Goal: Communication & Community: Answer question/provide support

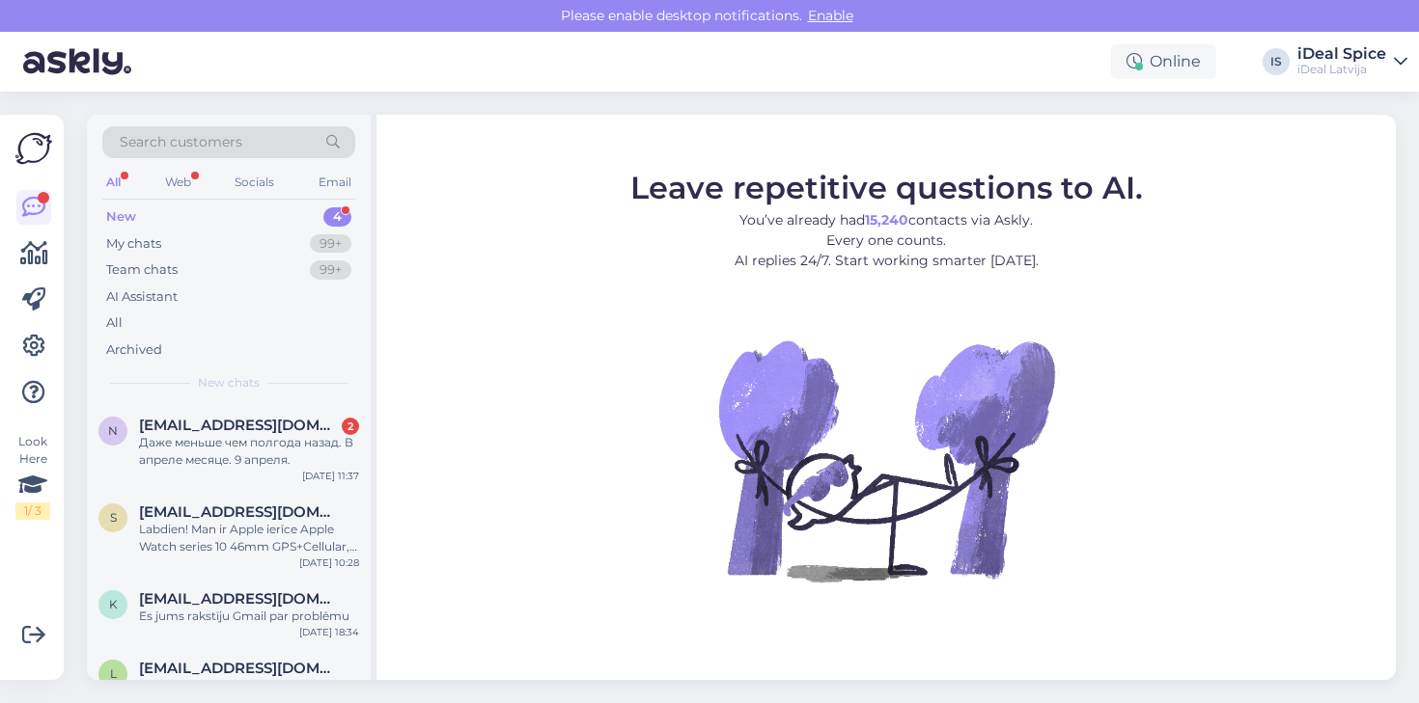
click at [261, 210] on div "New 4" at bounding box center [228, 217] width 253 height 27
click at [176, 429] on span "[EMAIL_ADDRESS][DOMAIN_NAME]" at bounding box center [239, 425] width 201 height 17
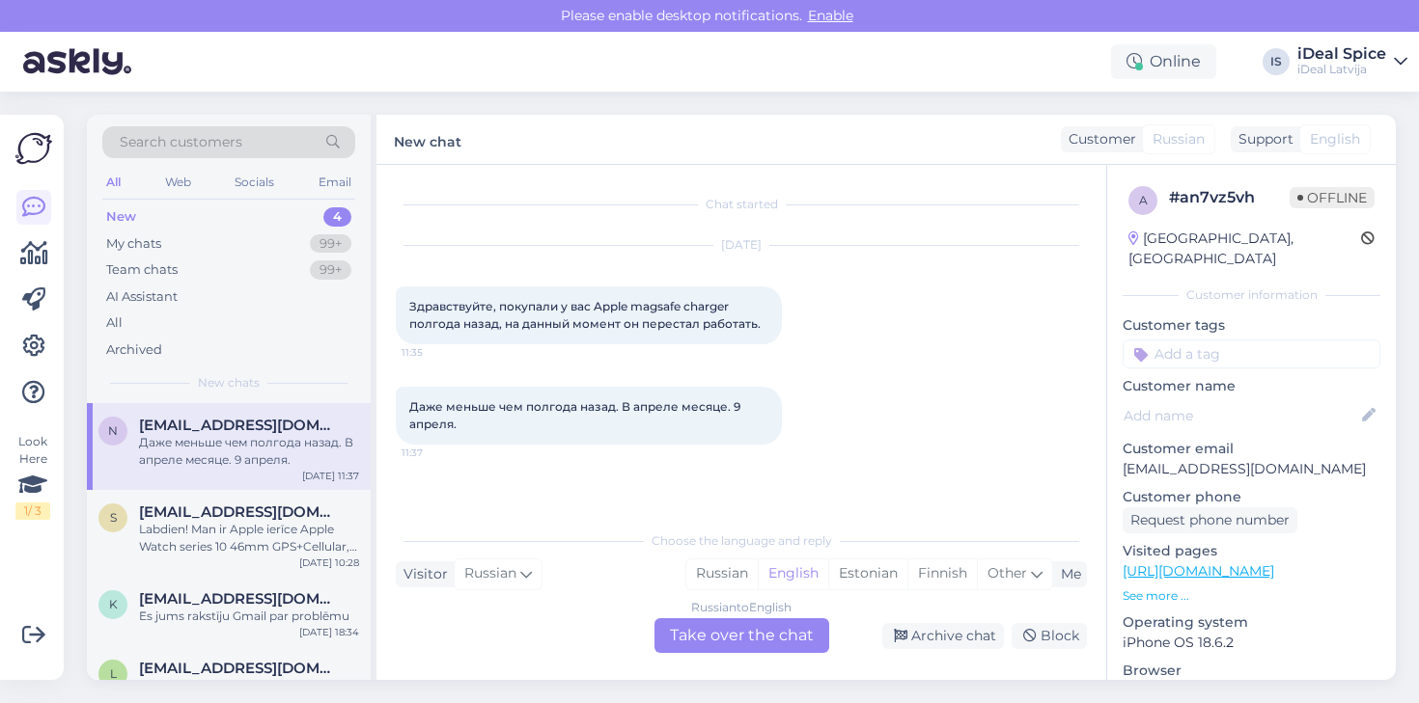
click at [707, 642] on div "Russian to English Take over the chat" at bounding box center [741, 636] width 175 height 35
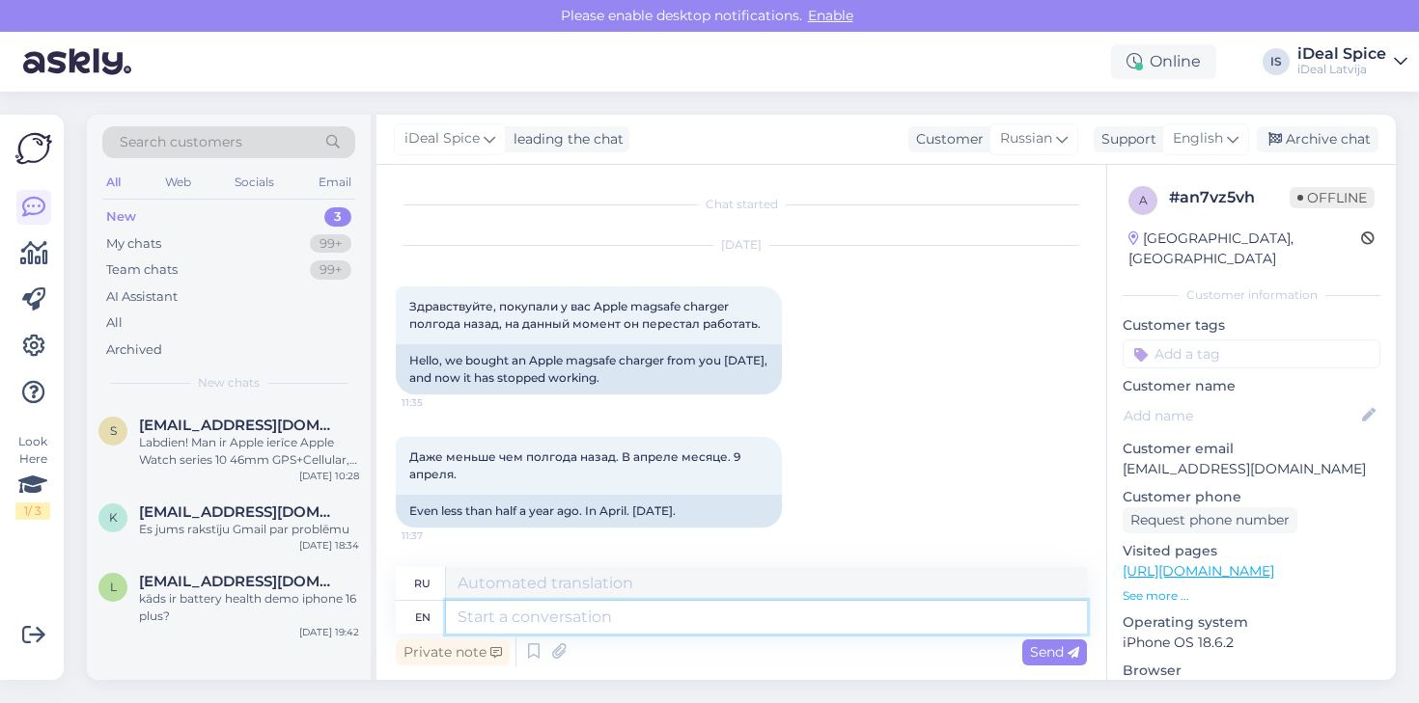
click at [711, 617] on textarea at bounding box center [766, 617] width 641 height 33
type textarea "Yo"
type textarea "Йоу"
type textarea "Y"
type textarea "Jums"
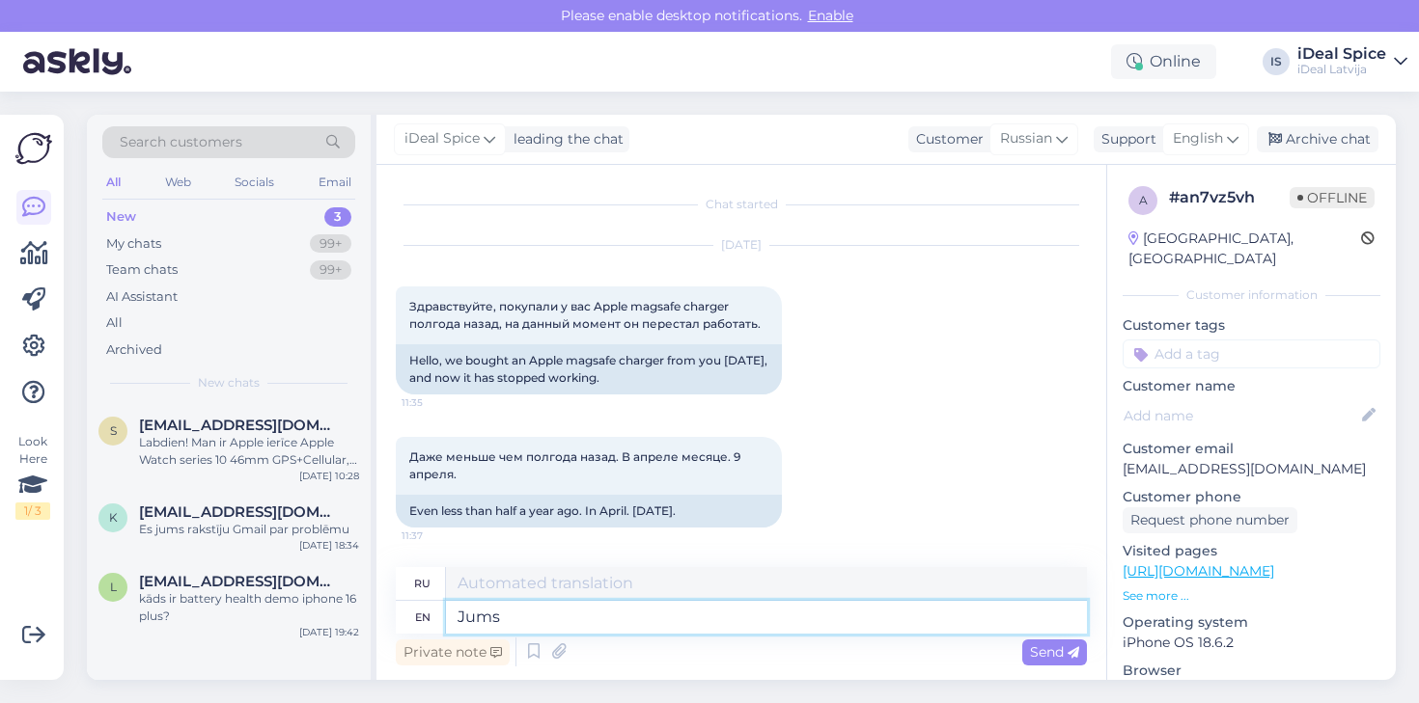
type textarea "Джамсы"
type textarea "Jums ir"
type textarea "Jum"
type textarea "Джамсы"
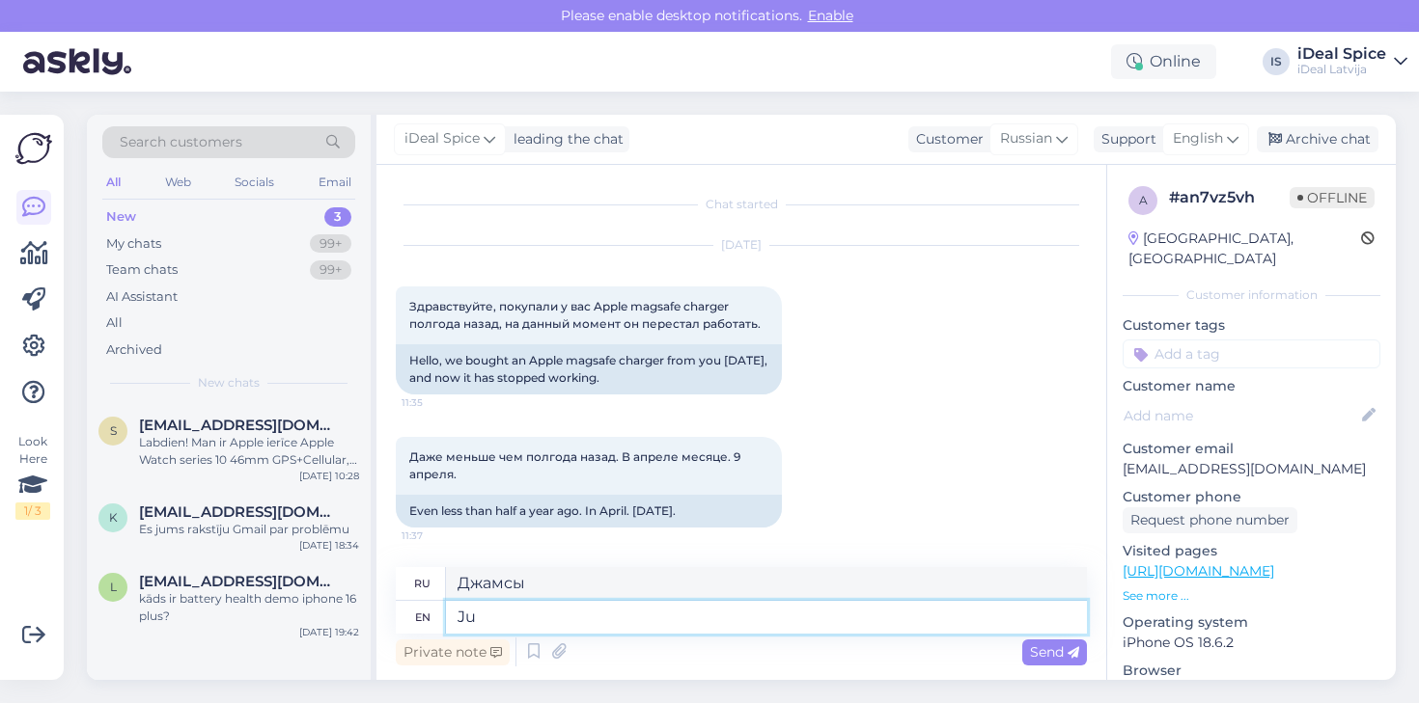
type textarea "J"
type textarea "Labdien2"
type textarea "Лабдиен2"
type textarea "Labdien!"
type textarea "Лабдиен!"
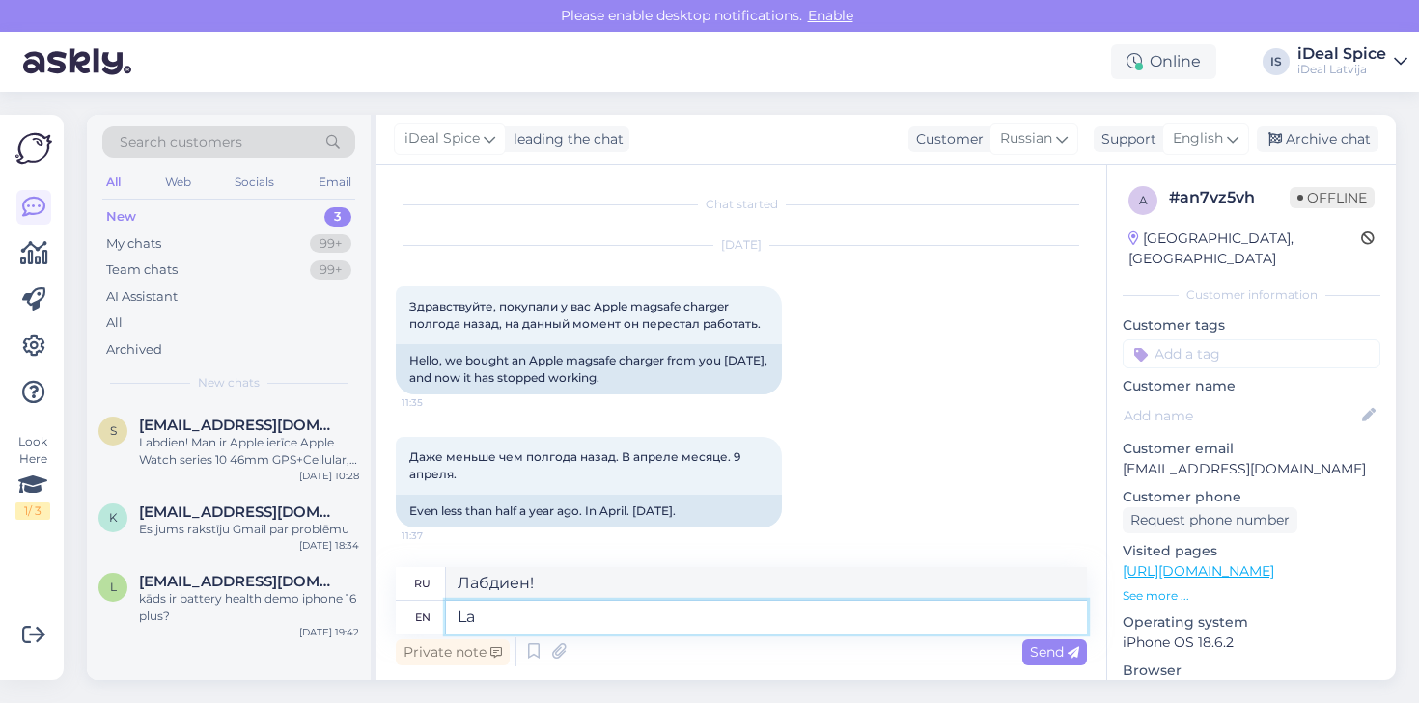
type textarea "L"
type textarea "SVEIKI"
type textarea "СВЕЙКИ"
type textarea "S"
type textarea "С"
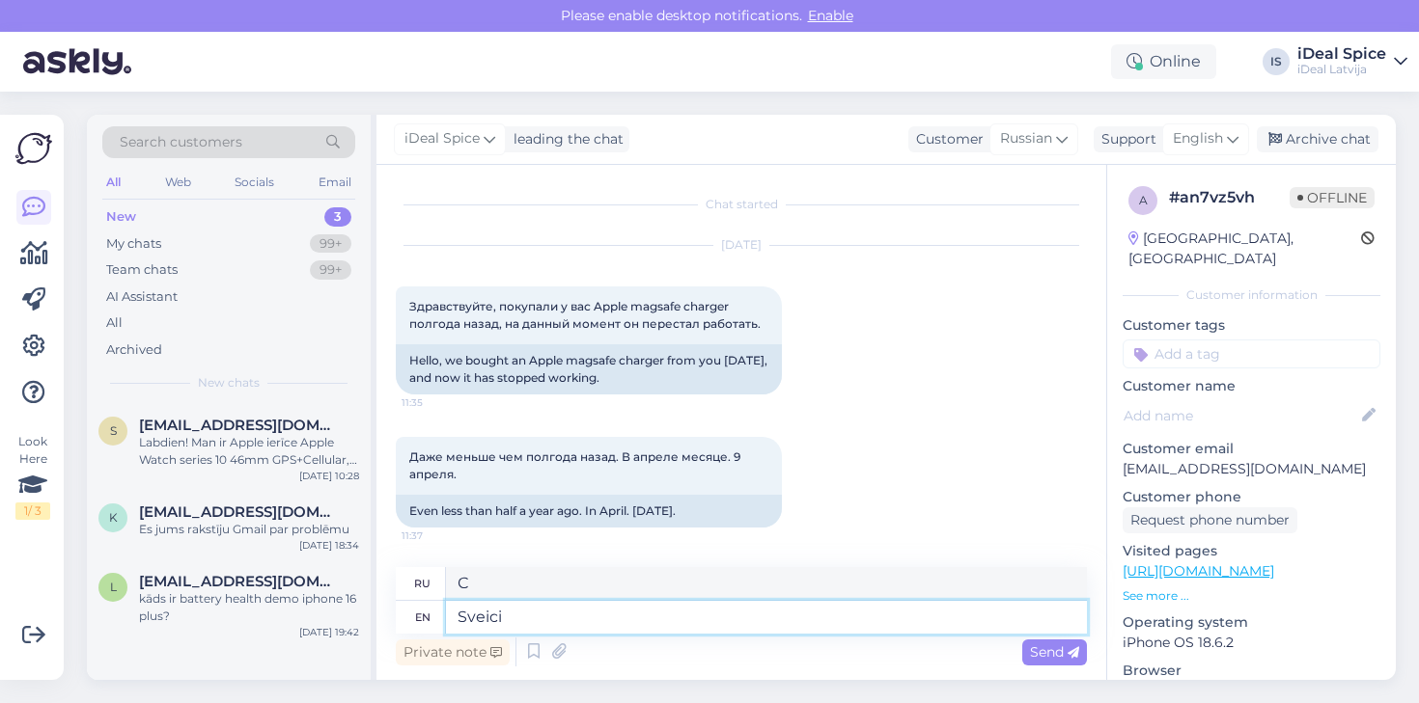
type textarea "Sveicin"
type textarea "Свейцин"
type textarea "Sveicināti"
type textarea "S"
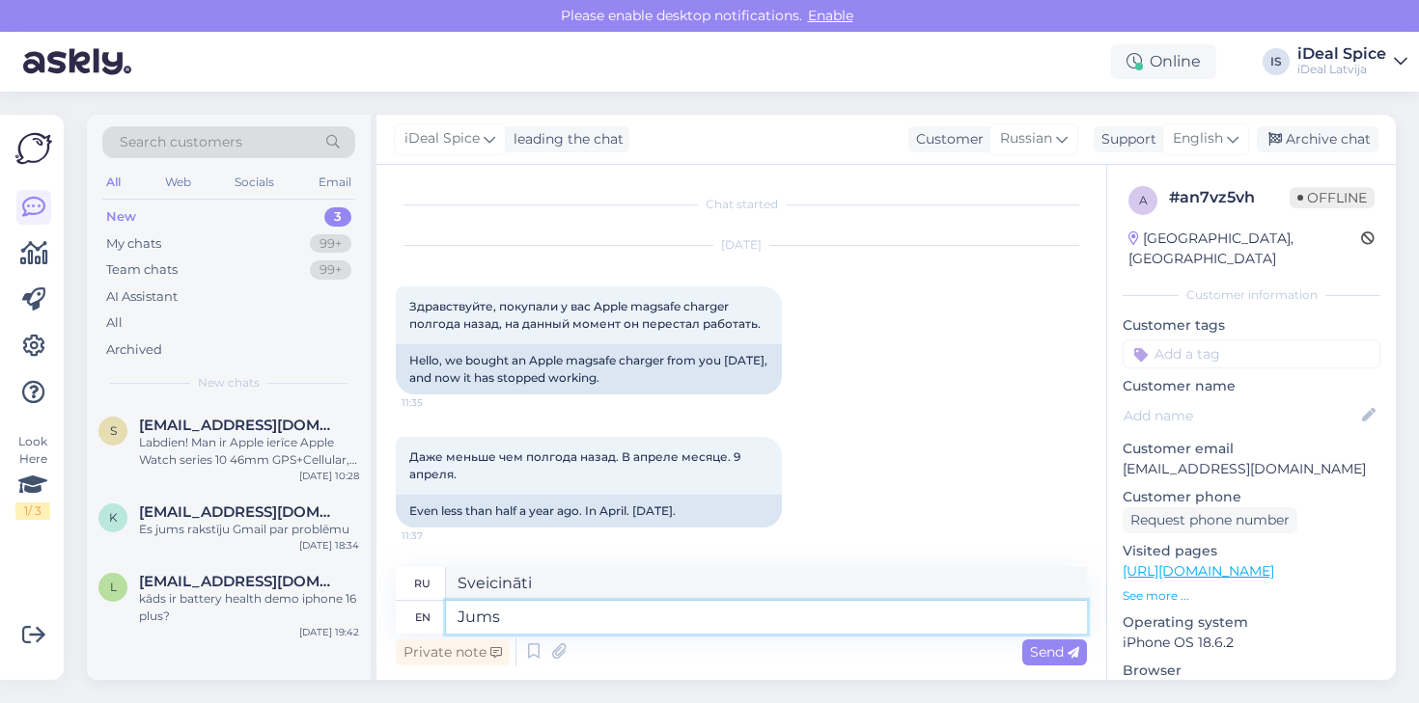
type textarea "Jums"
type textarea "Джамсы"
type textarea "Jums jā"
type textarea "[PERSON_NAME]"
type textarea "Jums jāv"
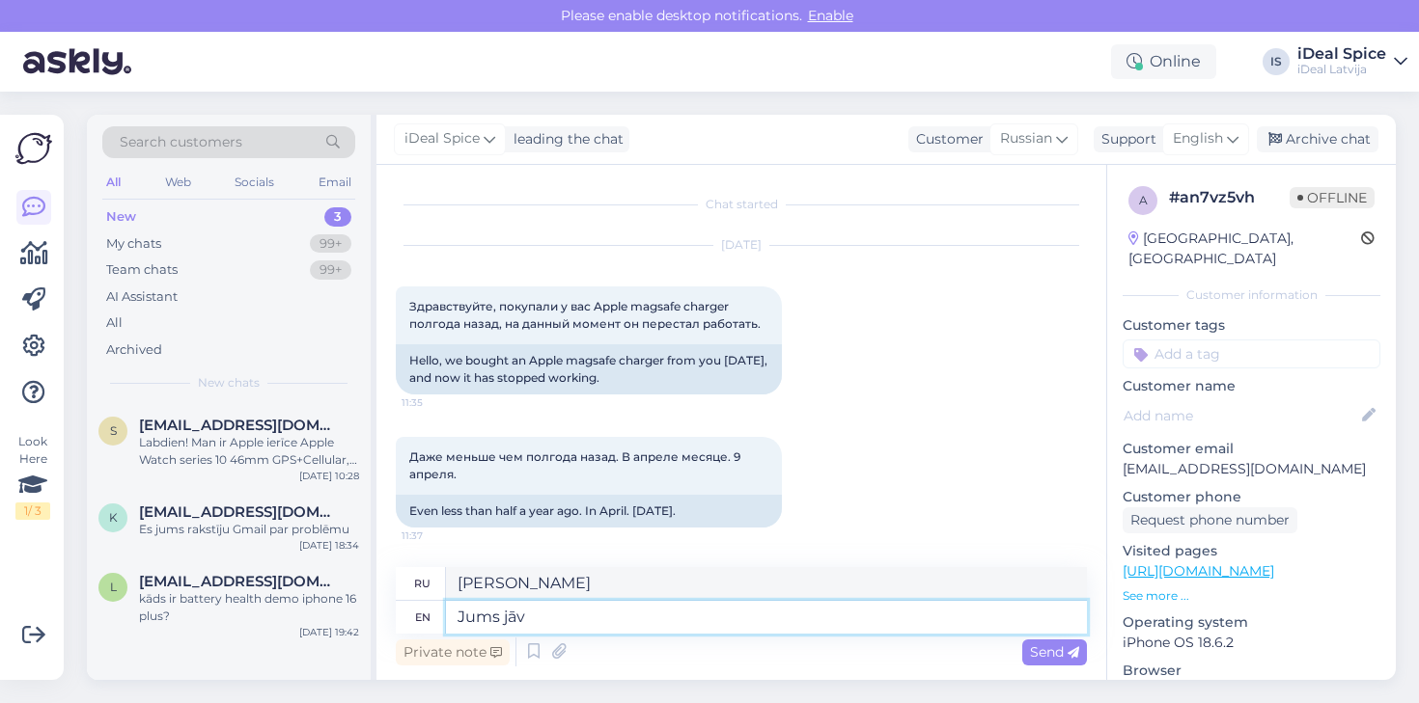
type textarea "Jums jāv"
type textarea "Jums jāvēr"
type textarea "Jums jāvērsās"
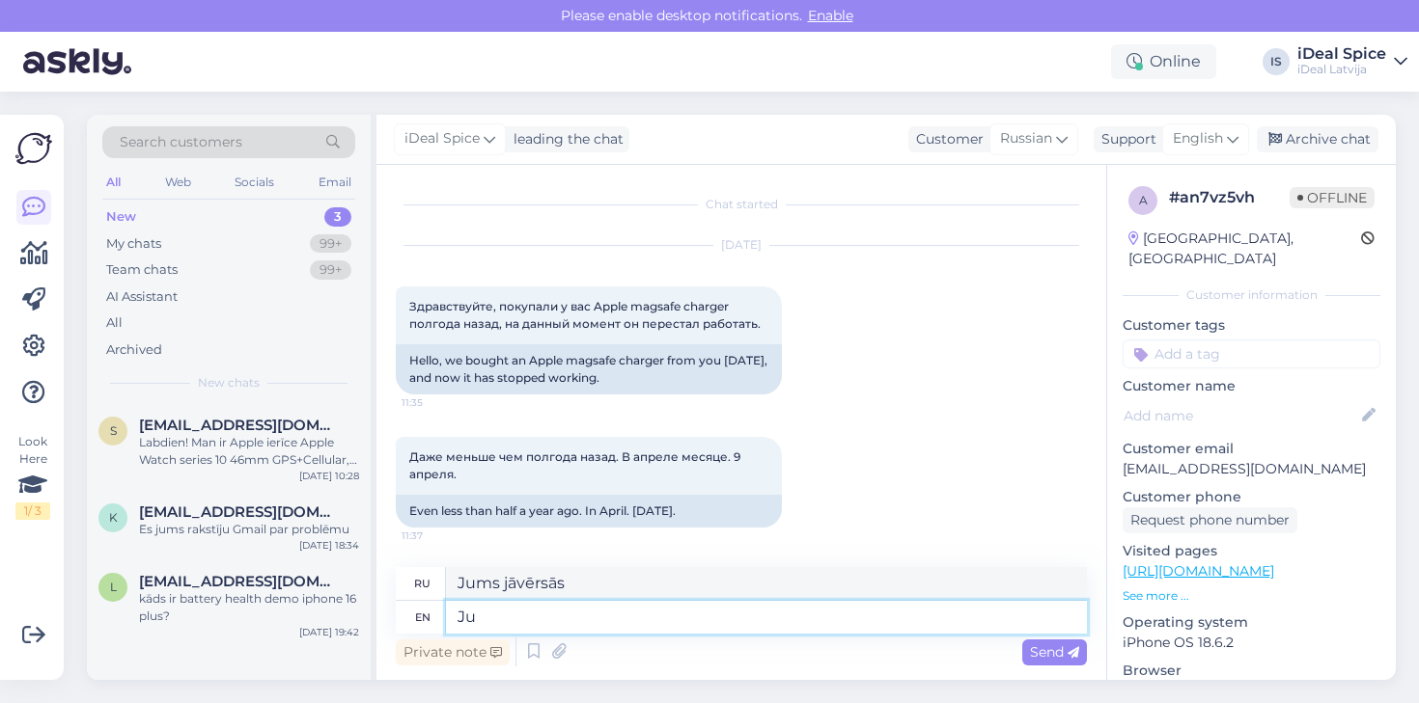
type textarea "J"
type textarea "Джамсы"
type textarea "You n"
type textarea "Ты"
type textarea "You ned"
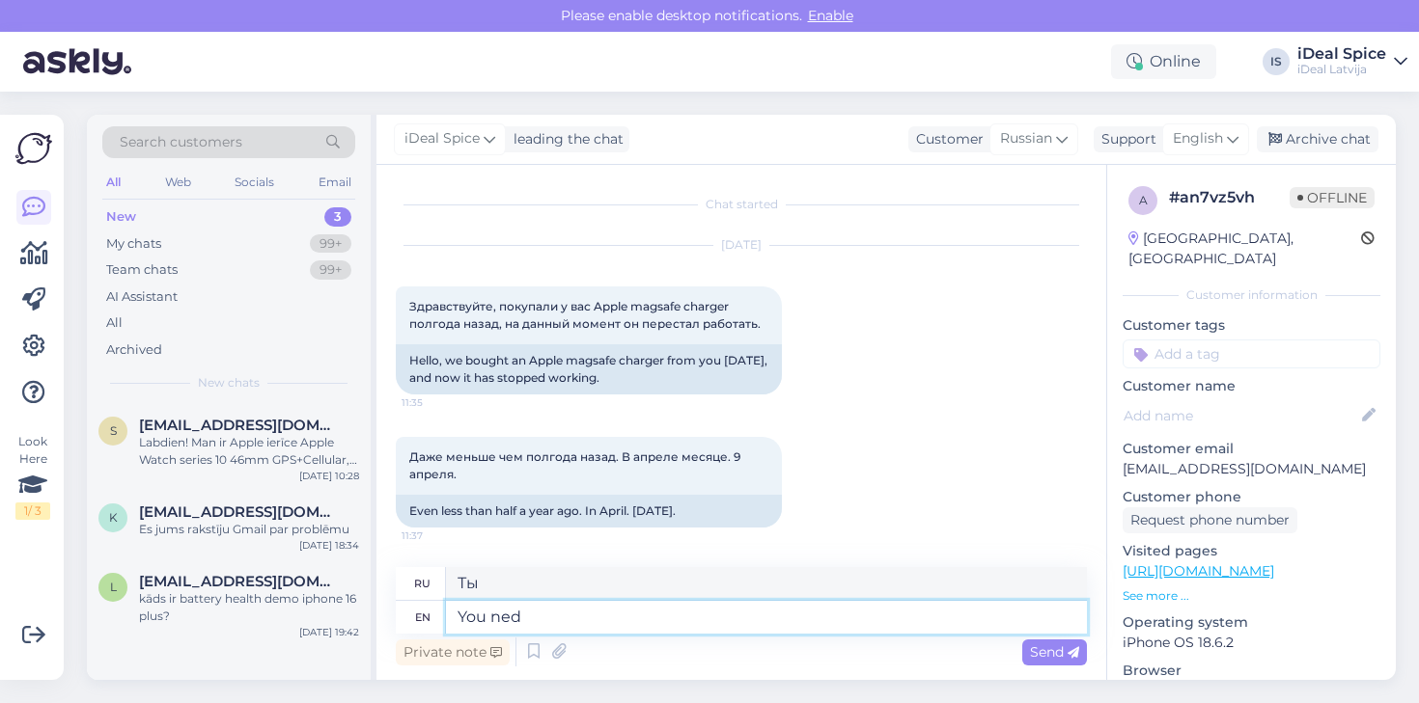
type textarea "Тебе нужно"
type textarea "You need"
type textarea "Вам нужно"
type textarea "You"
type textarea "Ты"
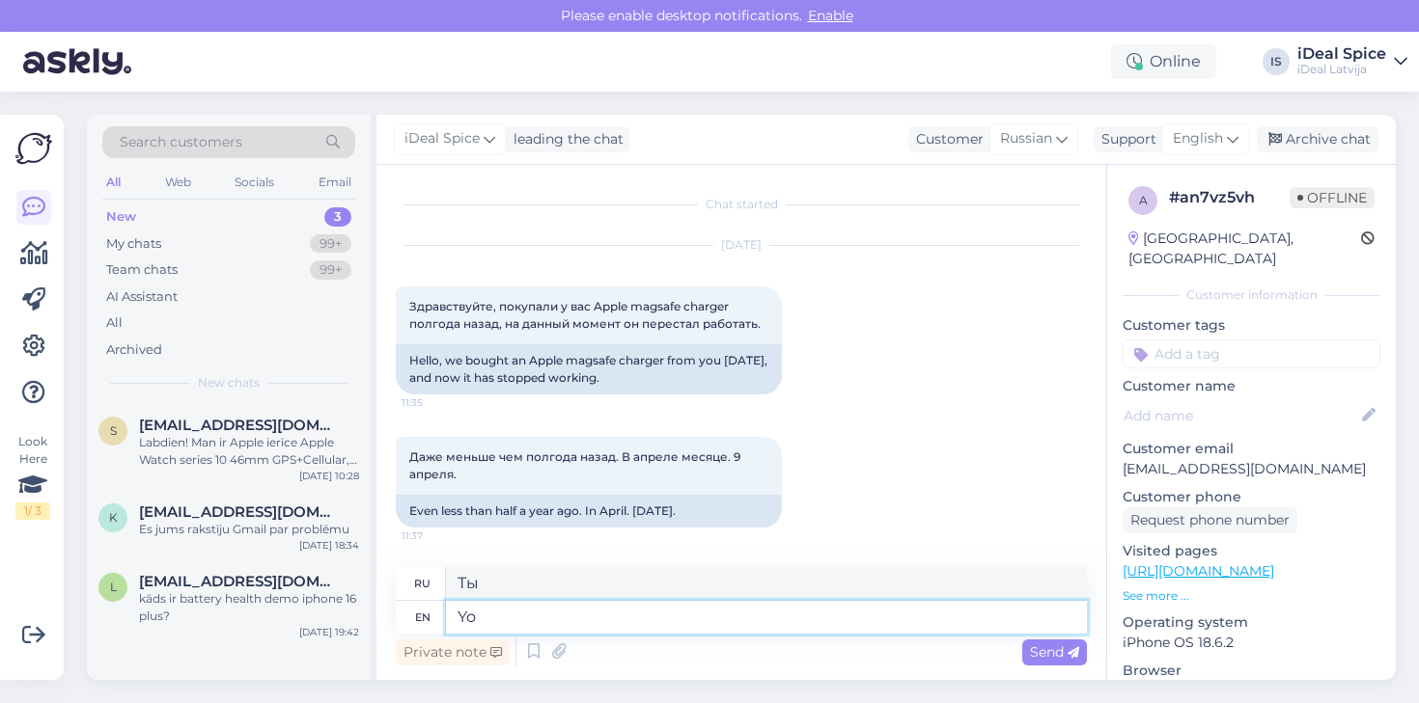
type textarea "Y"
type textarea "HellO!"
type textarea "Привет!"
type textarea "Hell"
type textarea "Ад"
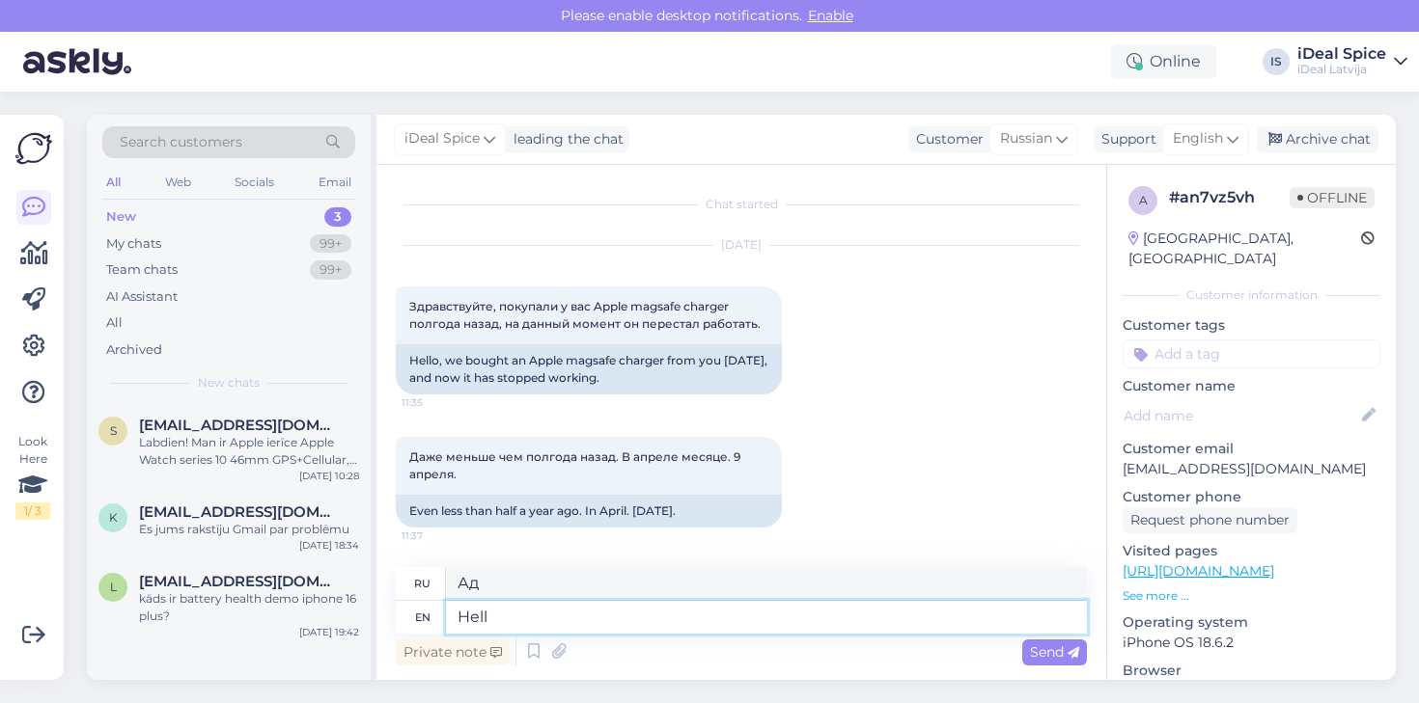
type textarea "Hello"
type textarea "Привет"
type textarea "Hello!"
type textarea "Привет!"
type textarea "H"
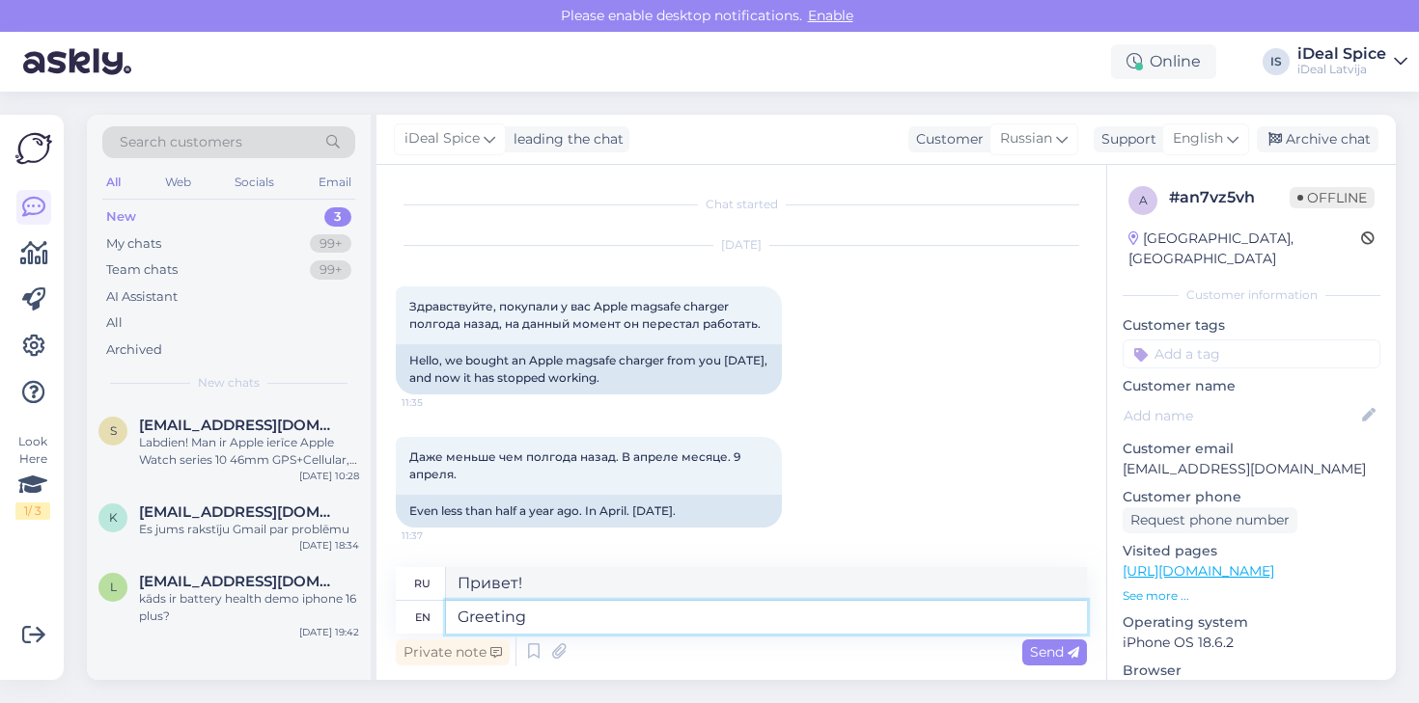
type textarea "Greetings"
type textarea "Привет"
type textarea "G"
type textarea "You"
type textarea "Ты"
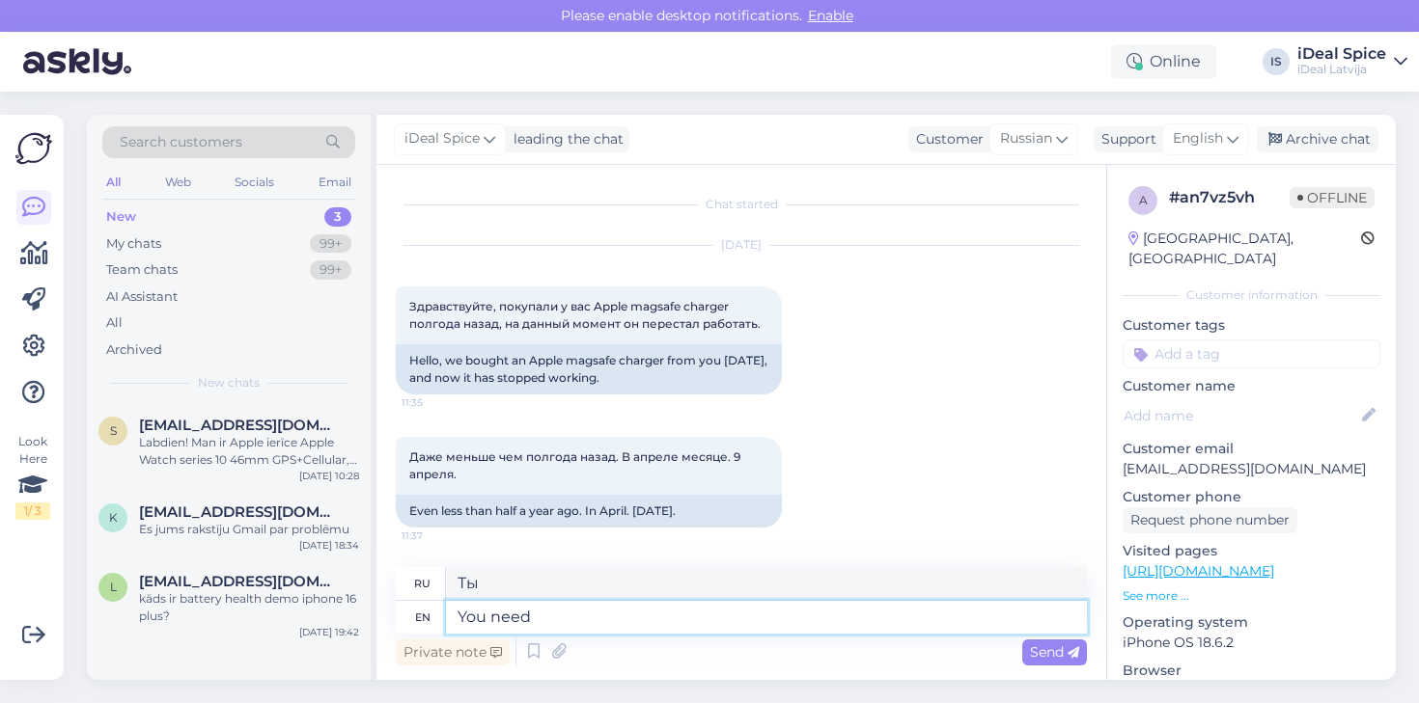
type textarea "You need"
type textarea "Вам нужно"
type textarea "You"
type textarea "Ты"
type textarea "You have"
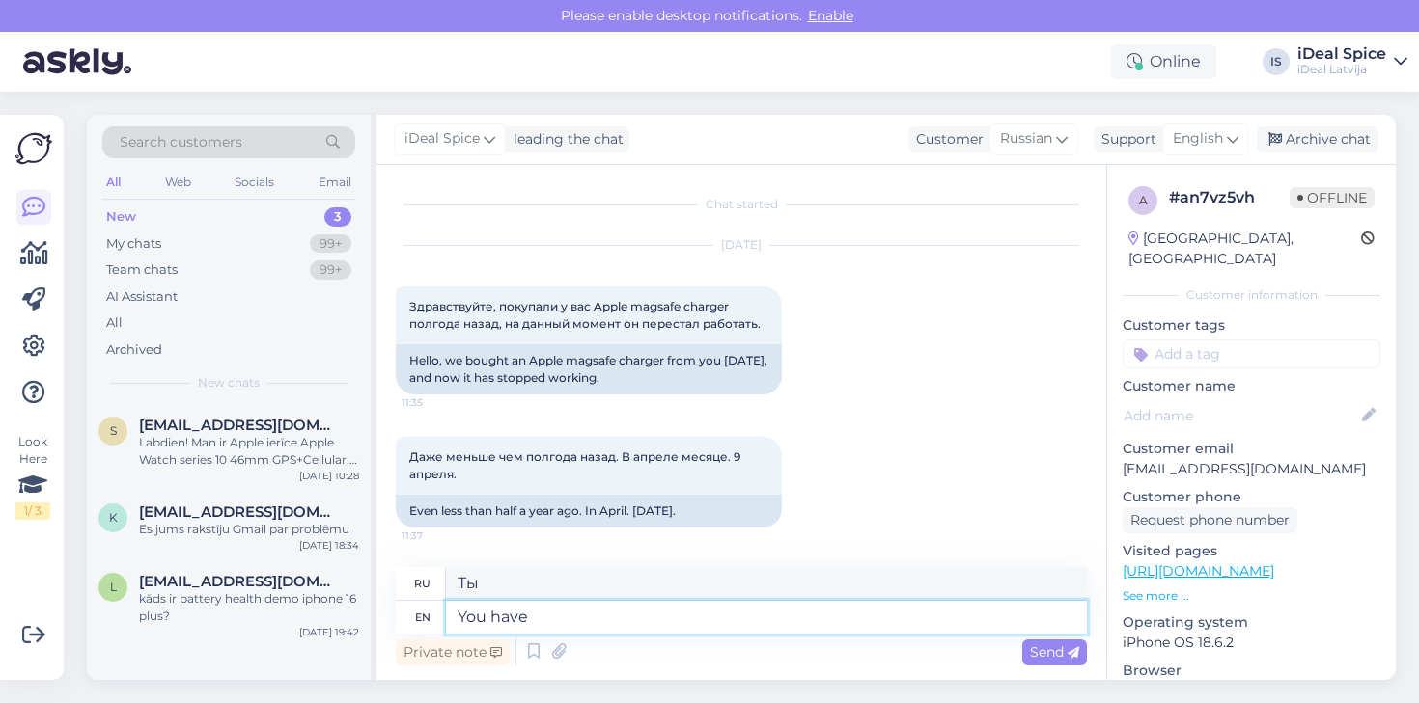
type textarea "У вас есть"
type textarea "You have your"
type textarea "У тебя есть свой"
type textarea "You have your warranty"
type textarea "У вас есть гарантия"
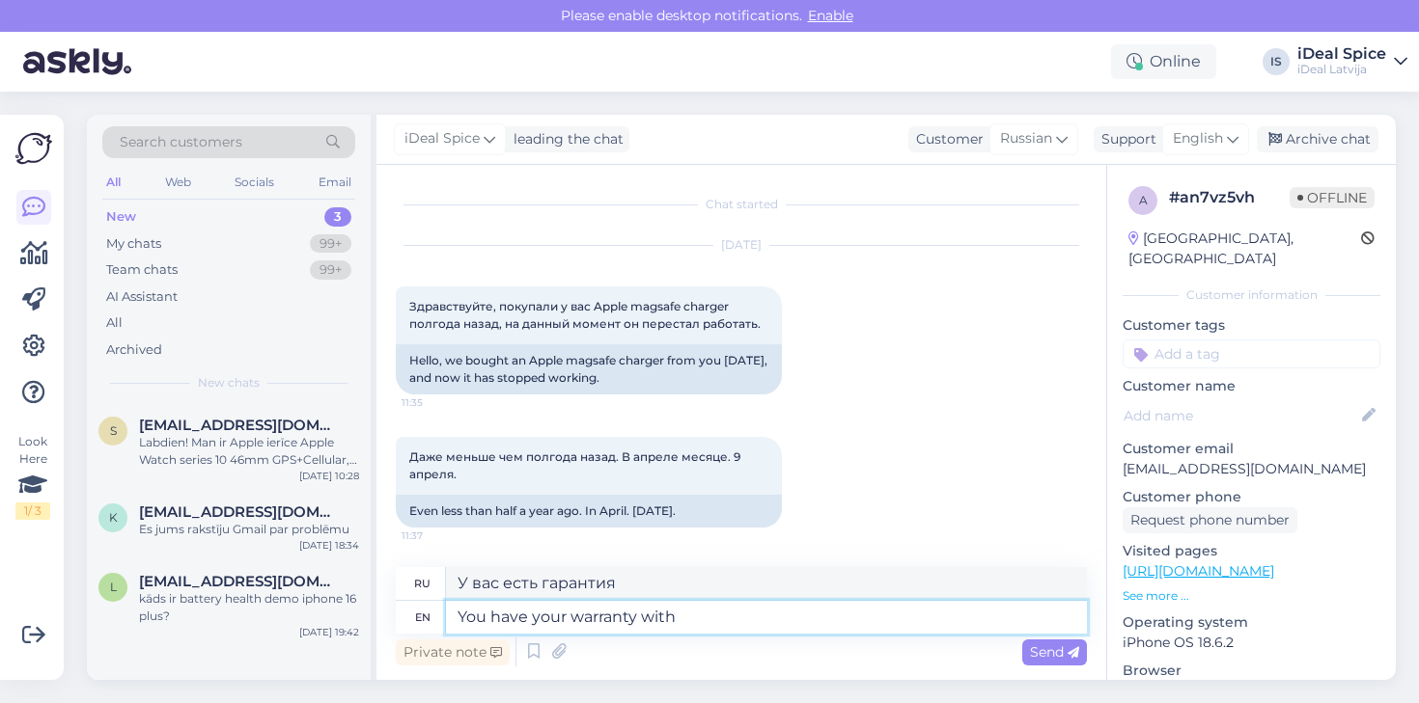
type textarea "You have your warranty with"
type textarea "У вас есть гарантия с"
type textarea "You have your warranty with check"
type textarea "У вас есть гарантия с чеком"
click at [457, 606] on textarea "You have your warranty with check" at bounding box center [766, 617] width 641 height 33
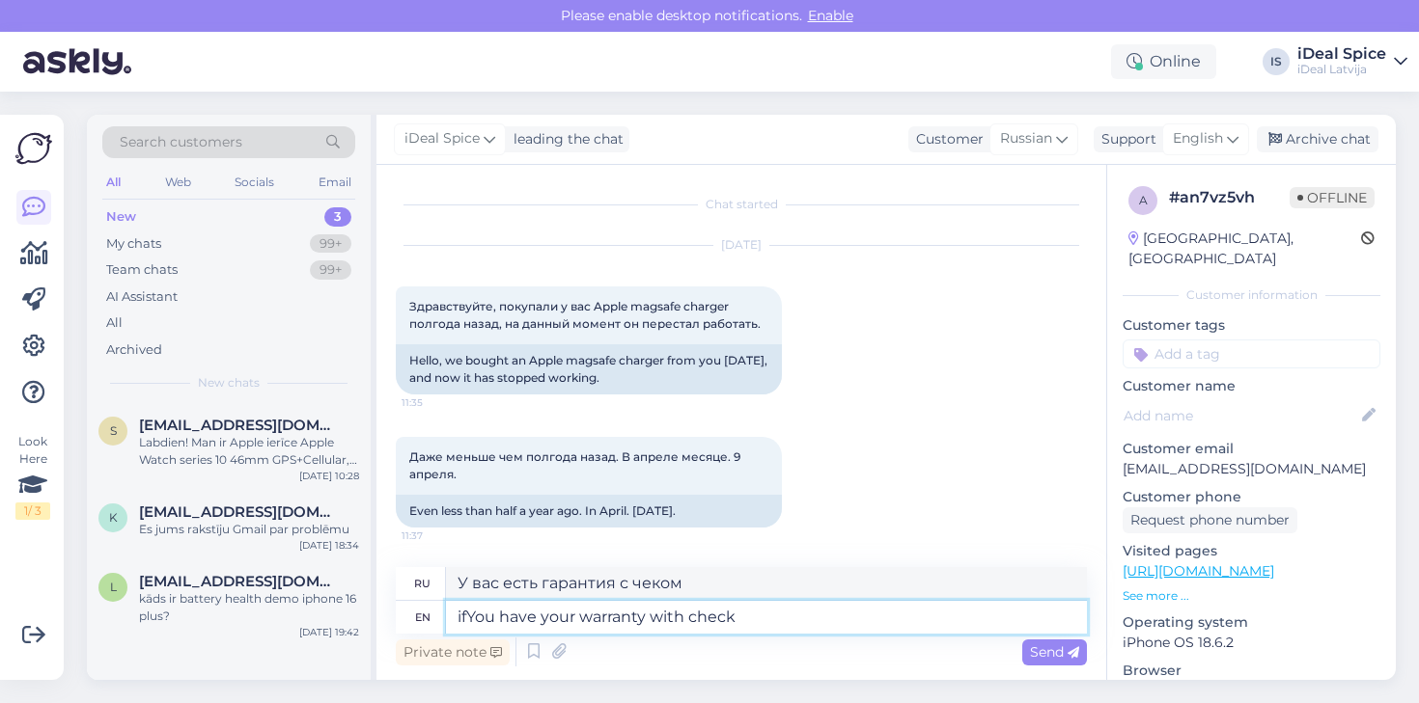
type textarea "if You have your warranty with check"
type textarea "если у вас есть гарантия с чеком"
click at [656, 616] on textarea "if You have your warranty with check" at bounding box center [766, 617] width 641 height 33
type textarea "if You have yourwith check"
type textarea "если у вас есть вашс чеком"
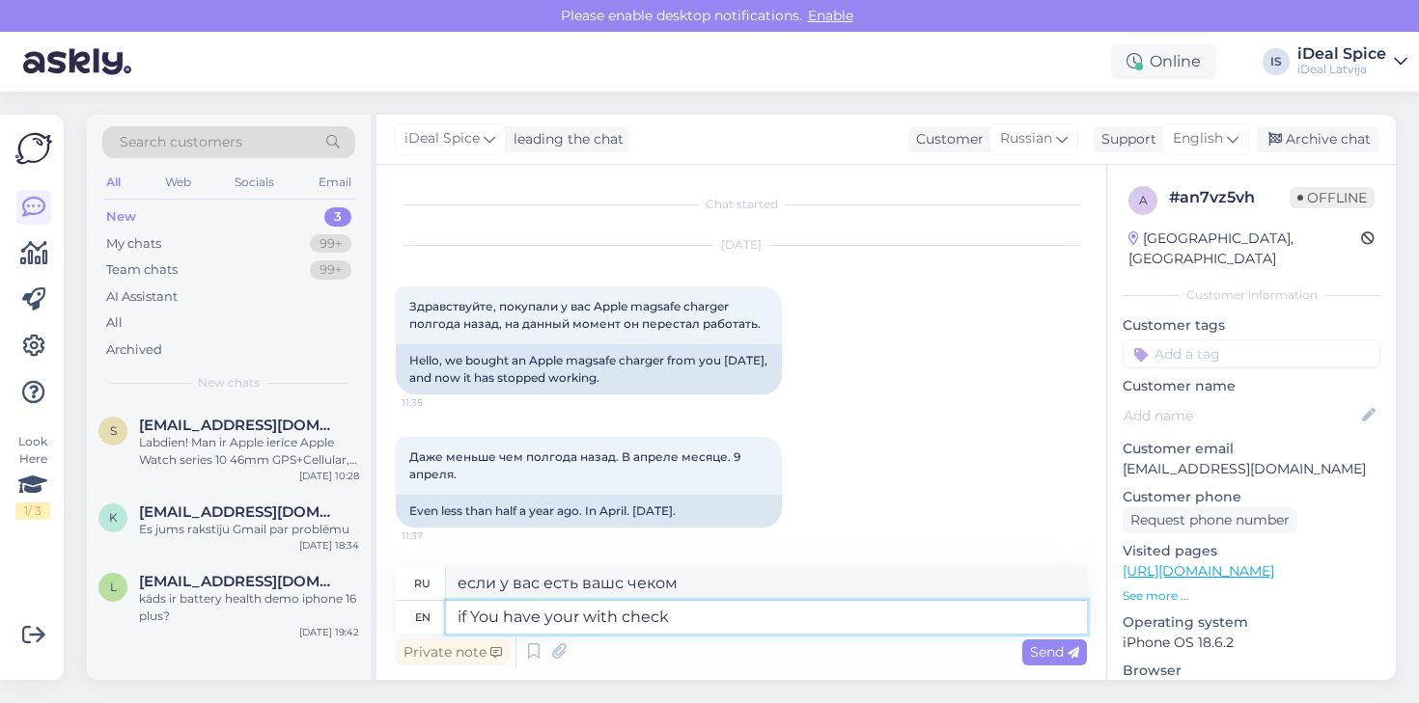
type textarea "if You have your čwith check"
type textarea "если у вас есть ваш с чеком"
type textarea "if You have your with check"
type textarea "если у вас есть чек čwith"
type textarea "if You have your ckwith check"
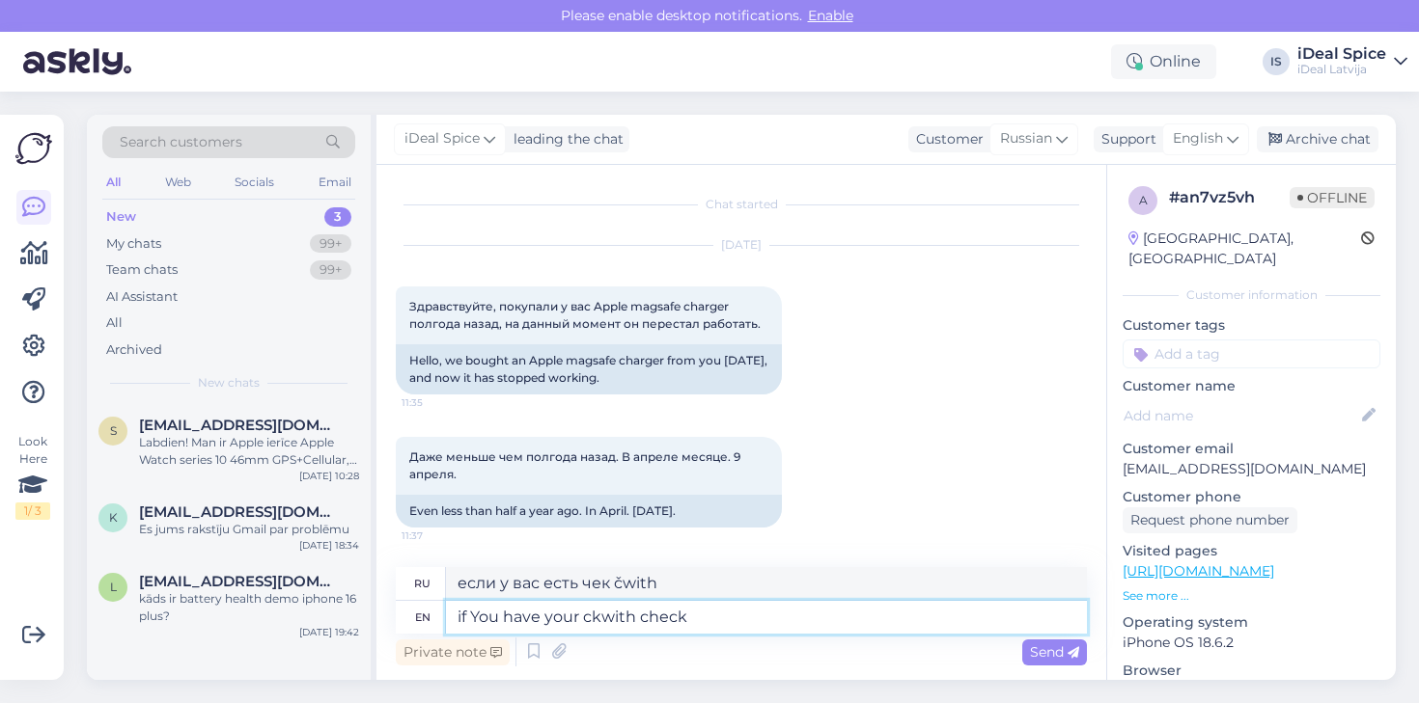
type textarea "если у вас есть ck=с проверкой"
type textarea "if You have your check with check"
type textarea "если у вас есть ваш чек с чеком"
click at [756, 620] on textarea "if You have your check with check" at bounding box center [766, 617] width 641 height 33
type textarea "if You have your check with"
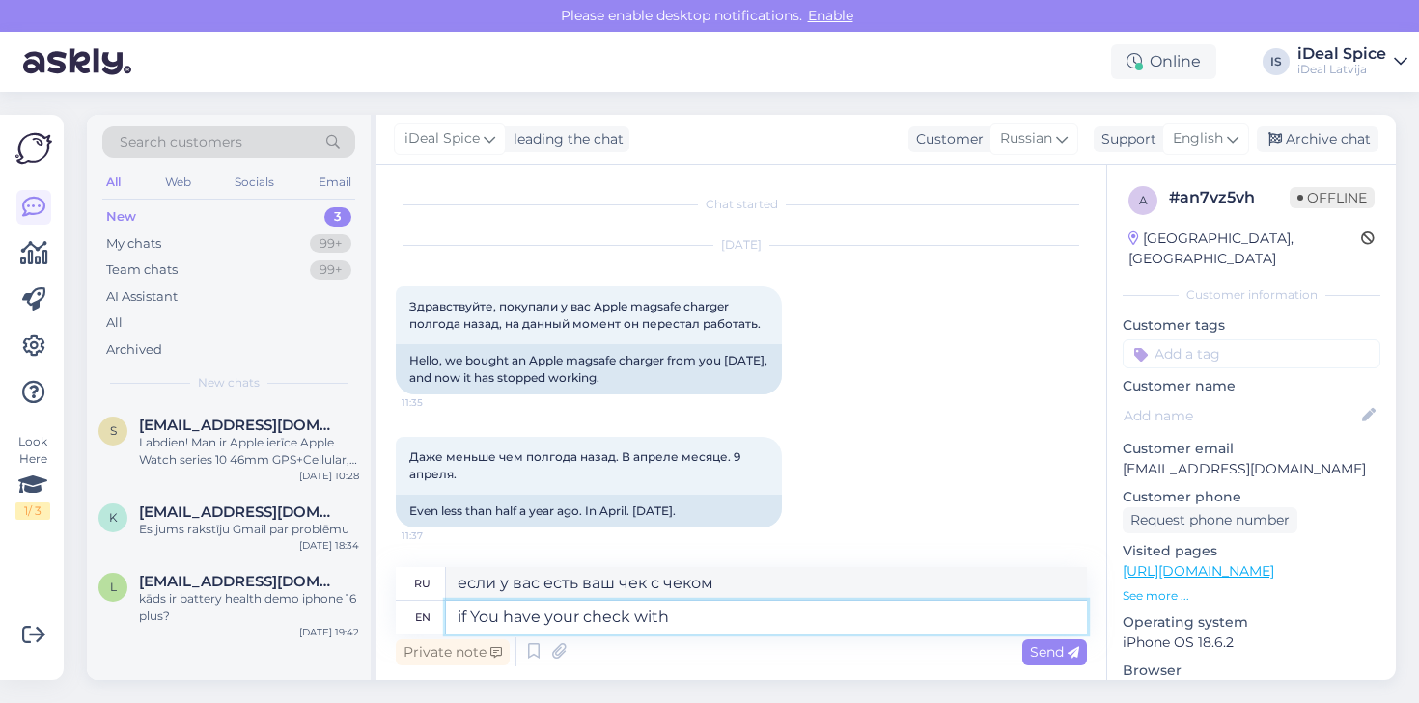
type textarea "если у вас есть чек с"
type textarea "if You have your check"
type textarea "если у вас есть чек"
type textarea "if You have your check about"
type textarea "если у вас есть чек о"
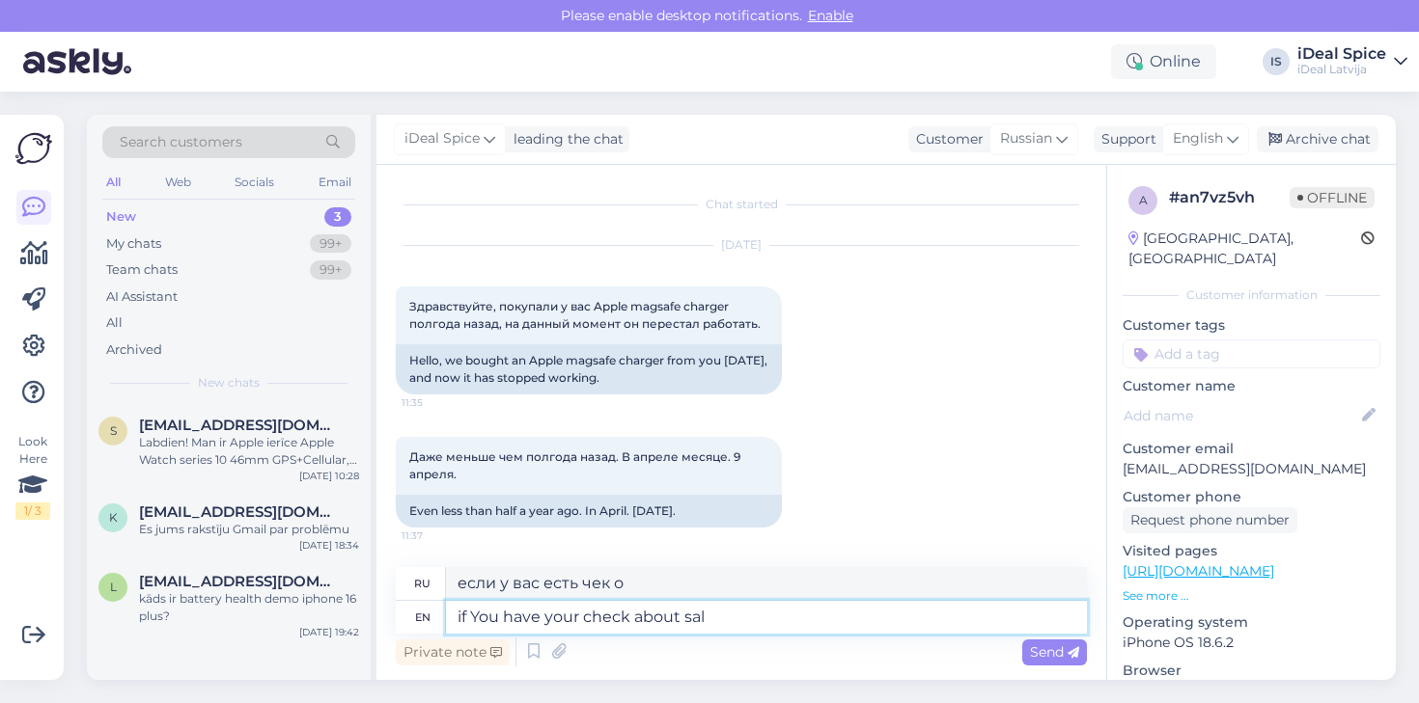
type textarea "if You have your check about sale"
type textarea "если у вас есть чек о продаже"
type textarea "if You have your check about sale,"
type textarea "если у Вас есть чек о продаже,"
type textarea "if You have your check about sale, you c"
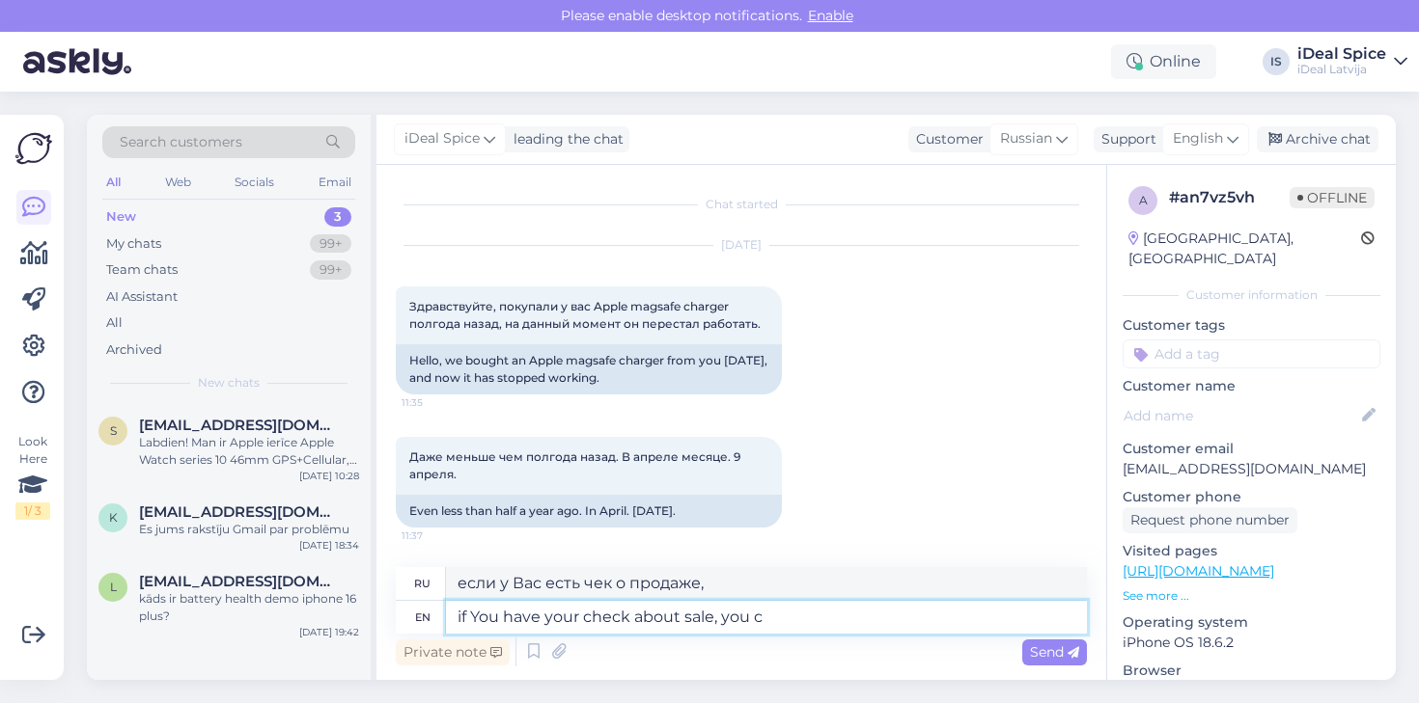
type textarea "если у вас есть чек о продаже, вы"
type textarea "if You have your check about sale, you can"
type textarea "Если у вас есть чек о продаже, вы можете"
type textarea "if You have your check about sale, you can go t"
type textarea "Если у вас есть чек о продаже, вы можете идти"
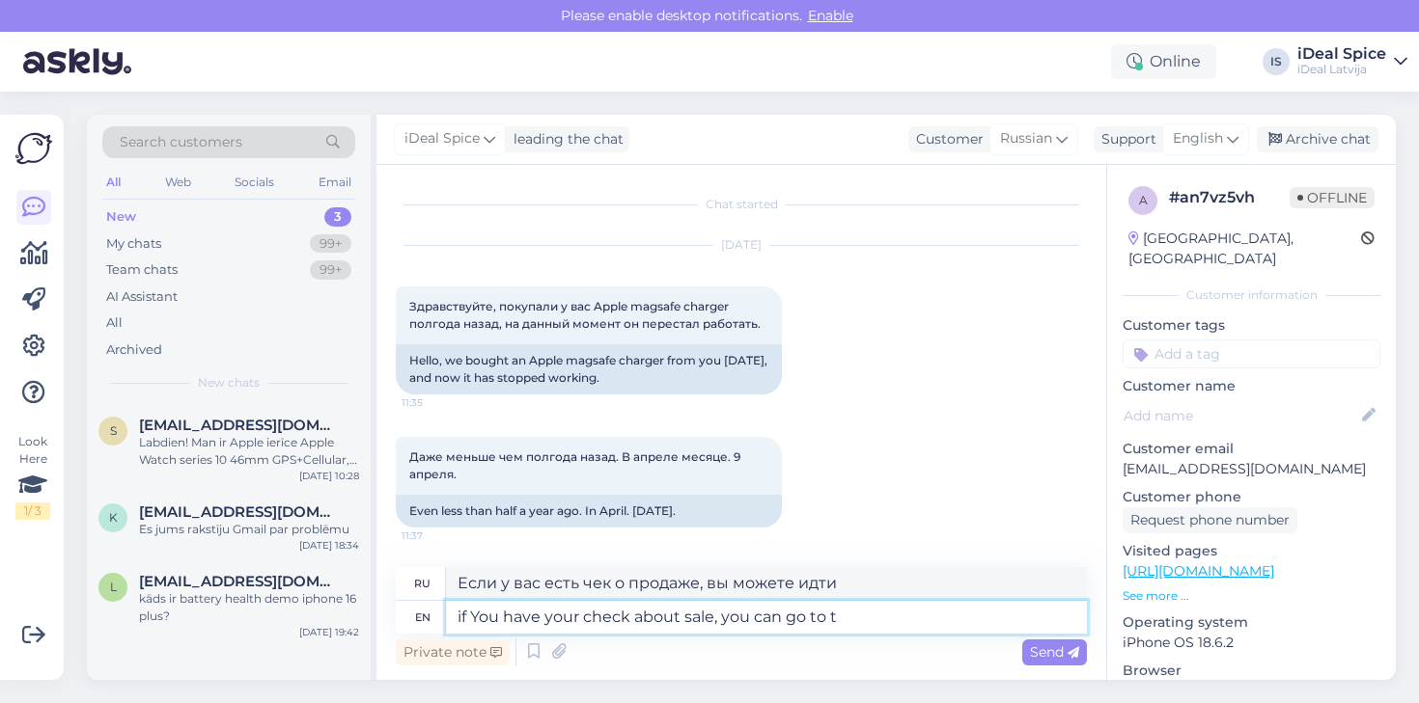
type textarea "if You have your check about sale, you can go to th"
type textarea "Если у вас есть чек о продаже, вы можете перейти"
type textarea "if You have your check about sale, you can go to the"
type textarea "Если у вас есть чек о продаже, вы можете пойти в"
type textarea "if You have your check about sale, you can go to the shop"
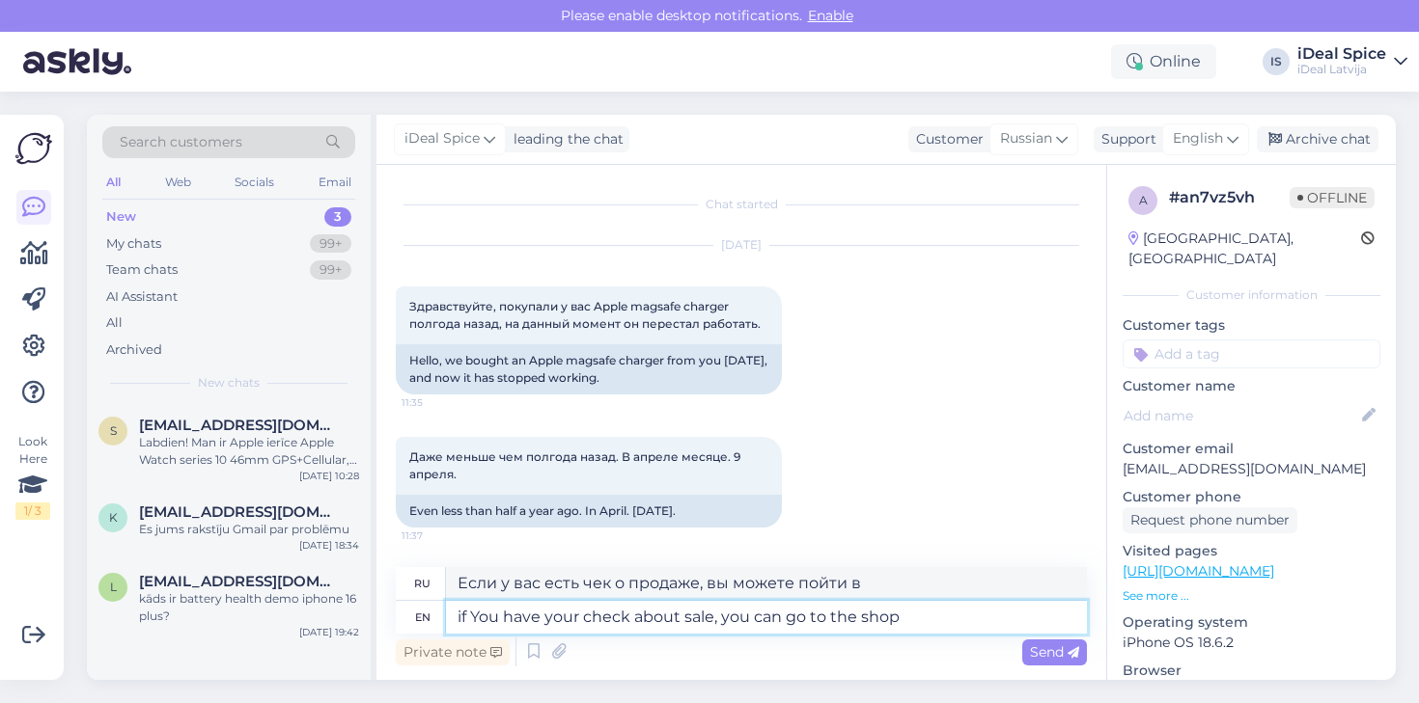
type textarea "Если у вас есть чек о продаже, вы можете пойти в магазин."
type textarea "if You have your check about sale, you can go to the shop with t"
type textarea "Если у вас есть чек о продаже, вы можете пойти в магазин с"
type textarea "if You have your check about sale, you can go to the shop with this"
type textarea "Если у вас есть чек о продаже, вы можете пойти с ним в магазин."
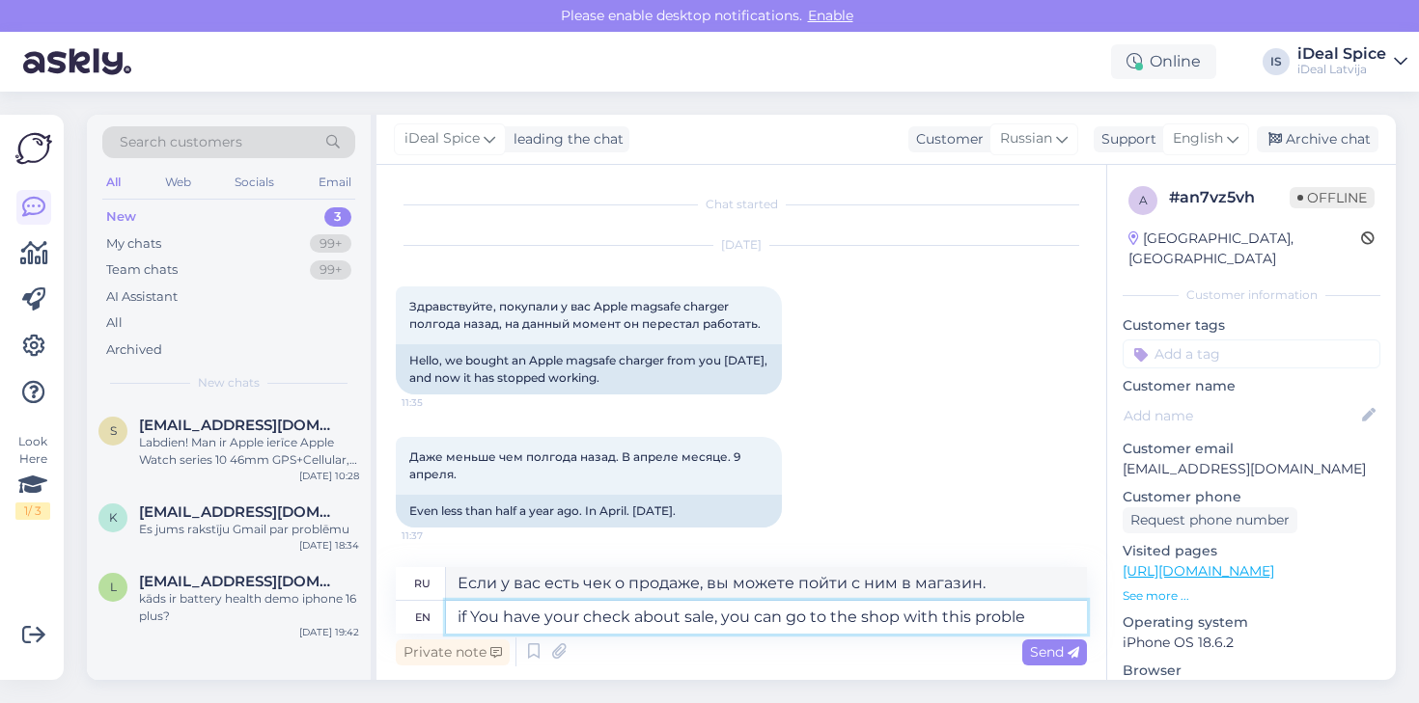
type textarea "if You have your check about sale, you can go to the shop with this problem"
type textarea "Если у вас есть чек о продаже, вы можете пойти в магазин с этой проблемой."
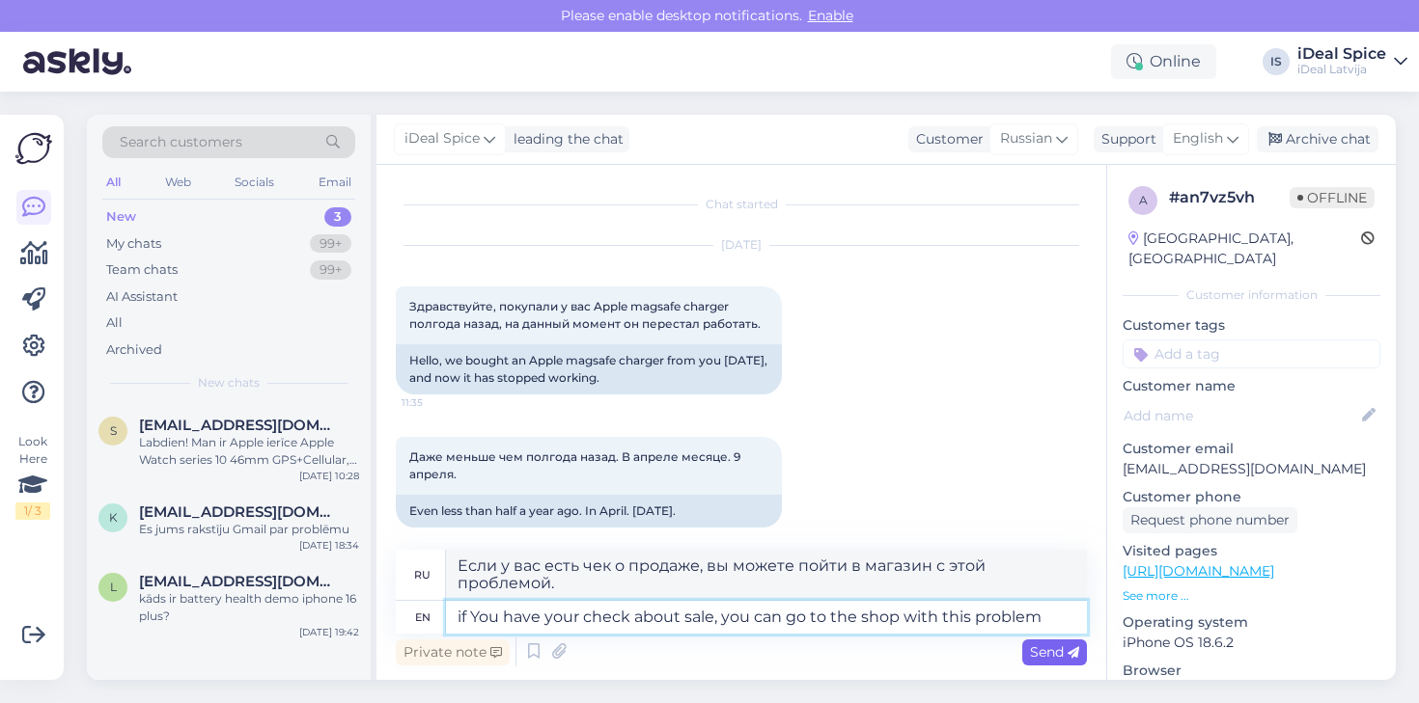
type textarea "if You have your check about sale, you can go to the shop with this problem"
click at [1053, 649] on span "Send" at bounding box center [1054, 652] width 49 height 17
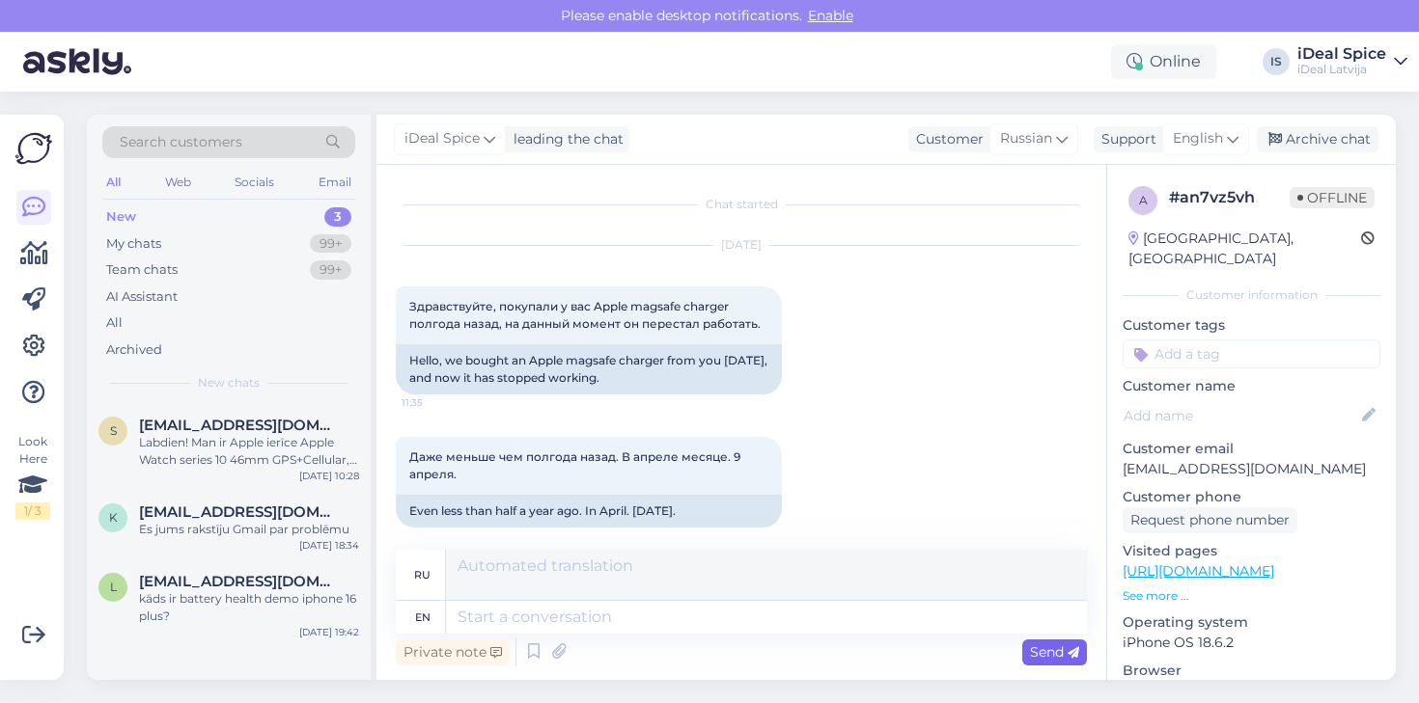
scroll to position [150, 0]
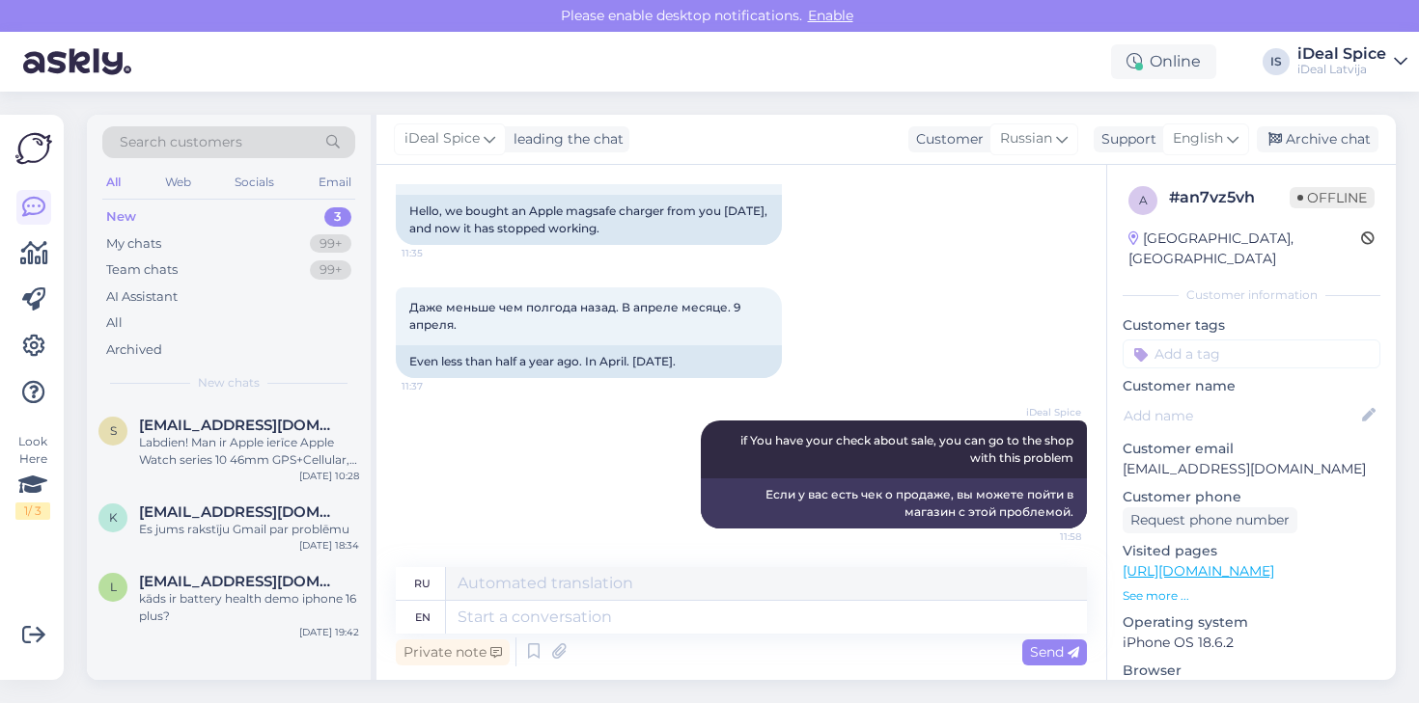
click at [199, 210] on div "New 3" at bounding box center [228, 217] width 253 height 27
click at [194, 445] on div "Labdien! Man ir Apple ierīce Apple Watch series 10 46mm GPS+Cellular, kas iegād…" at bounding box center [249, 451] width 220 height 35
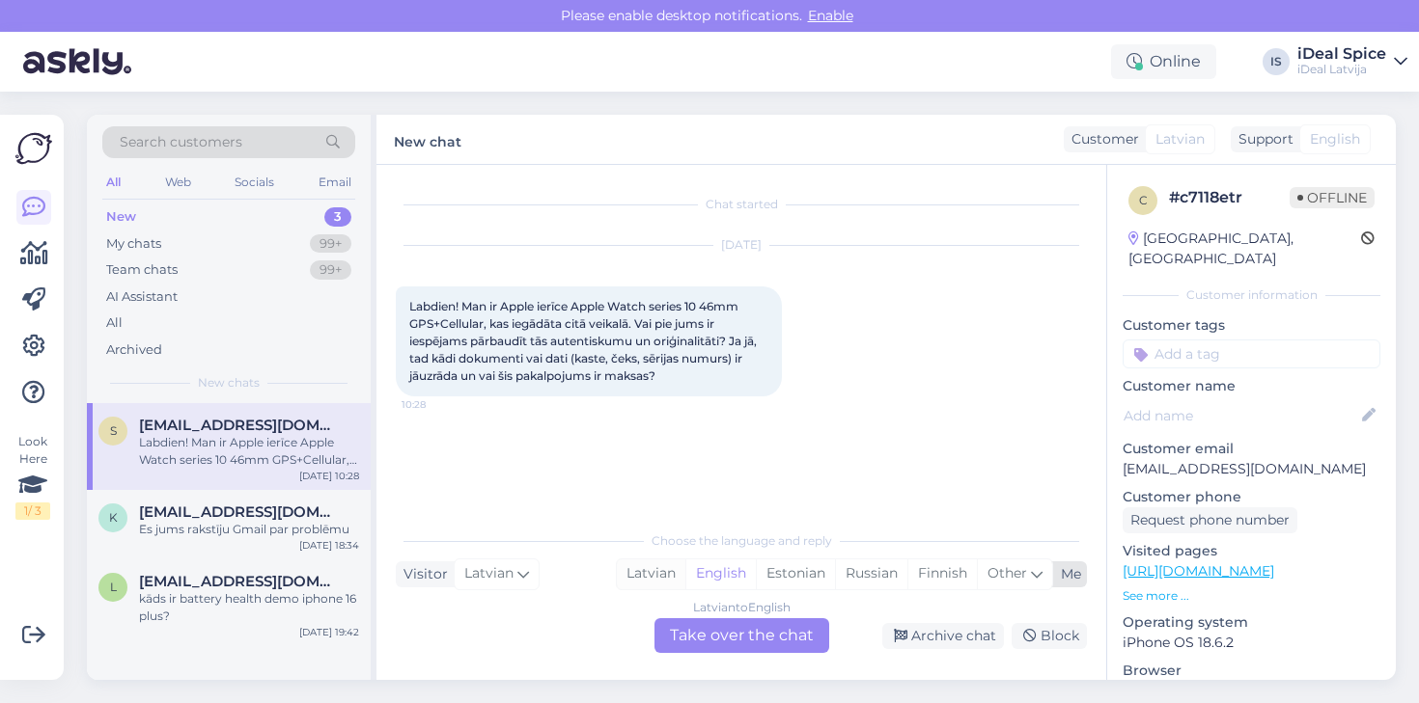
click at [660, 566] on div "Latvian" at bounding box center [651, 574] width 69 height 29
click at [715, 632] on div "Latvian to Latvian Take over the chat" at bounding box center [741, 636] width 175 height 35
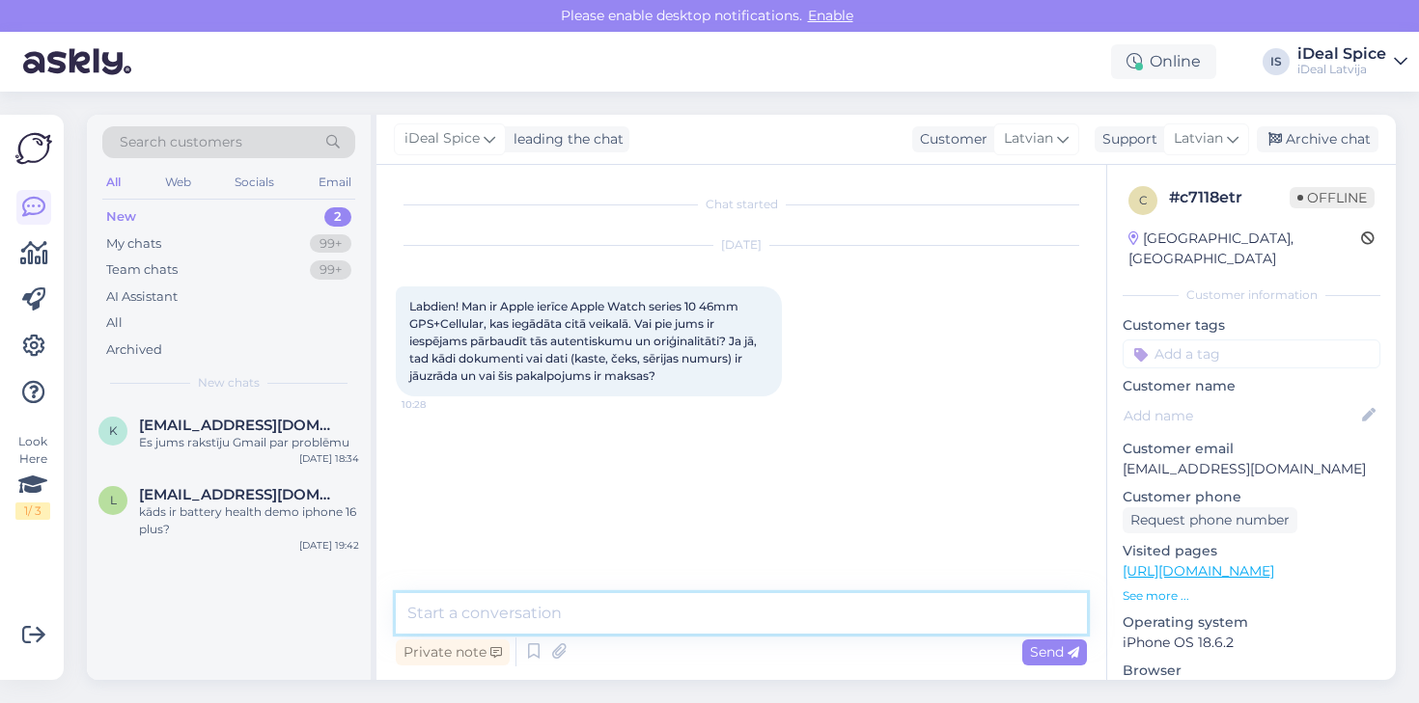
click at [706, 615] on textarea at bounding box center [741, 613] width 691 height 41
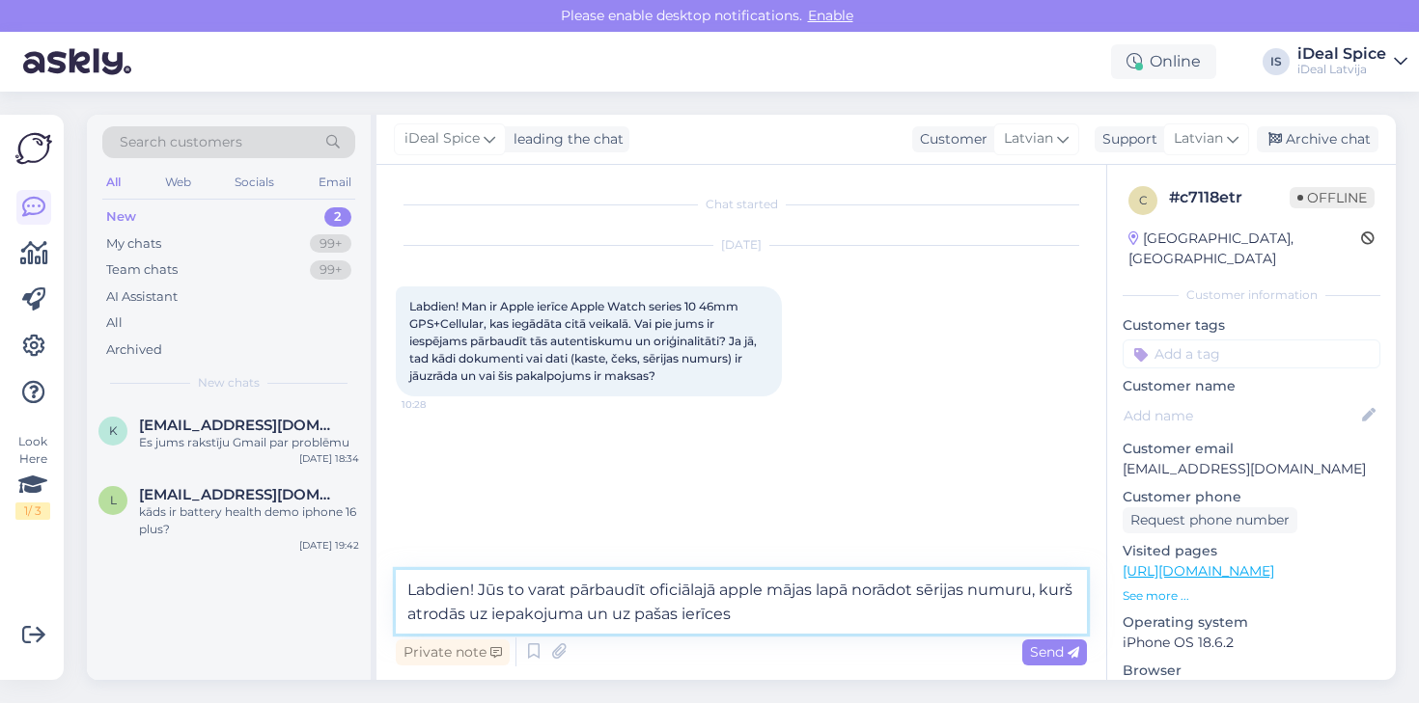
type textarea "Labdien! Jūs to varat pārbaudīt oficiālajā apple mājas lapā norādot sērijas num…"
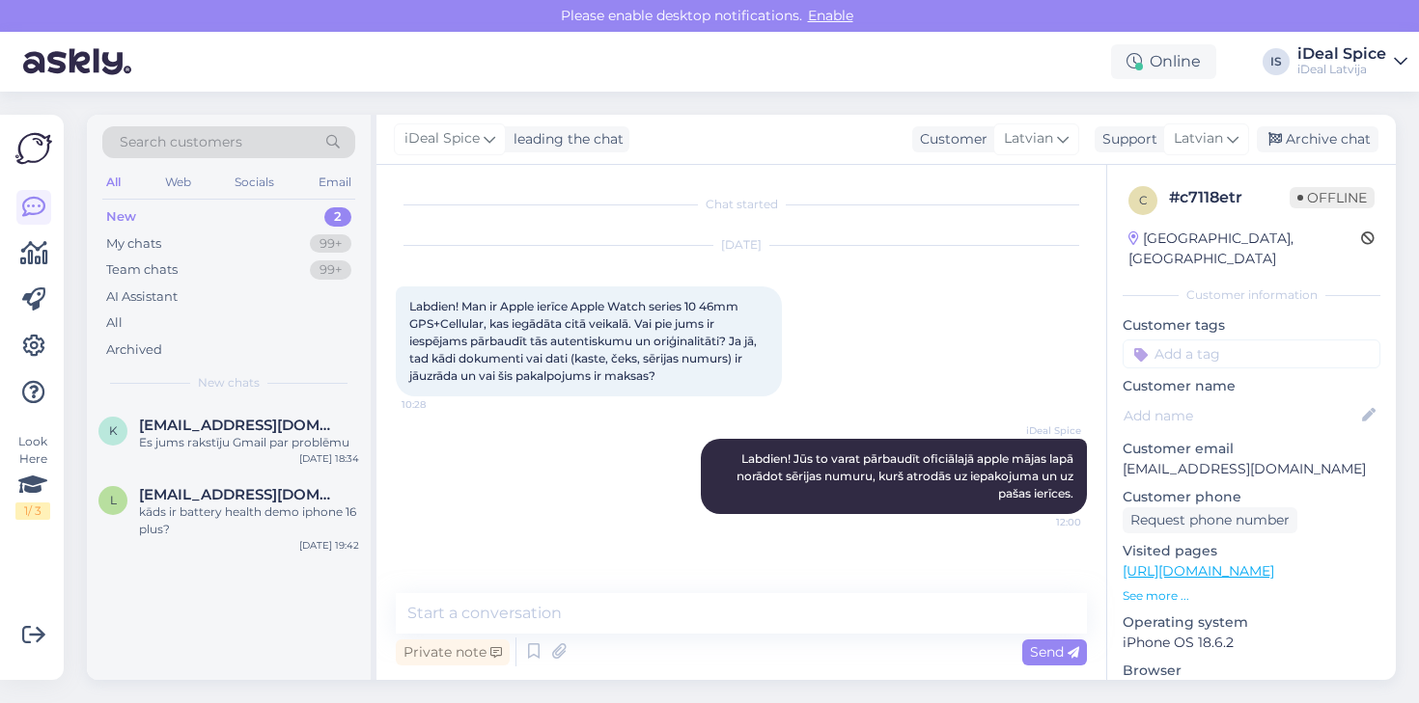
click at [197, 217] on div "New 2" at bounding box center [228, 217] width 253 height 27
click at [187, 417] on span "[EMAIL_ADDRESS][DOMAIN_NAME]" at bounding box center [239, 425] width 201 height 17
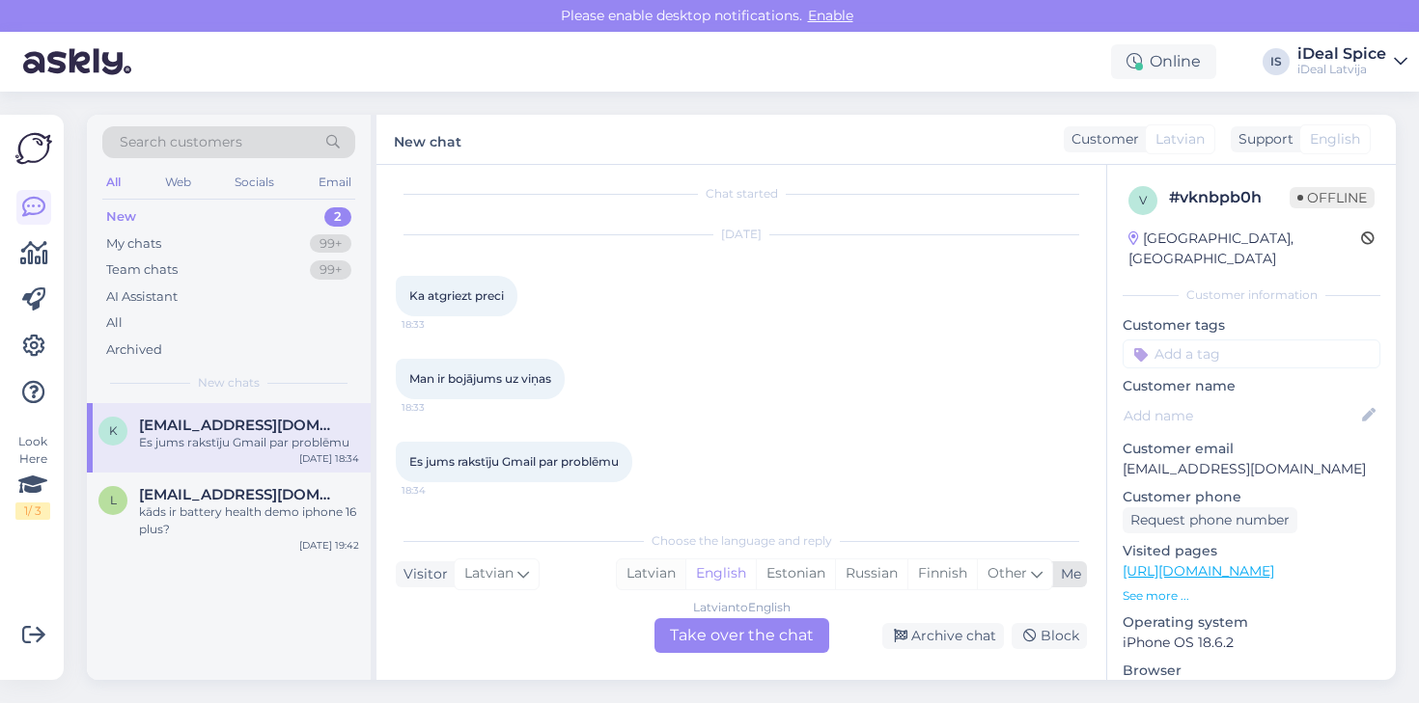
click at [628, 577] on div "Latvian" at bounding box center [651, 574] width 69 height 29
click at [703, 638] on div "Latvian to Latvian Take over the chat" at bounding box center [741, 636] width 175 height 35
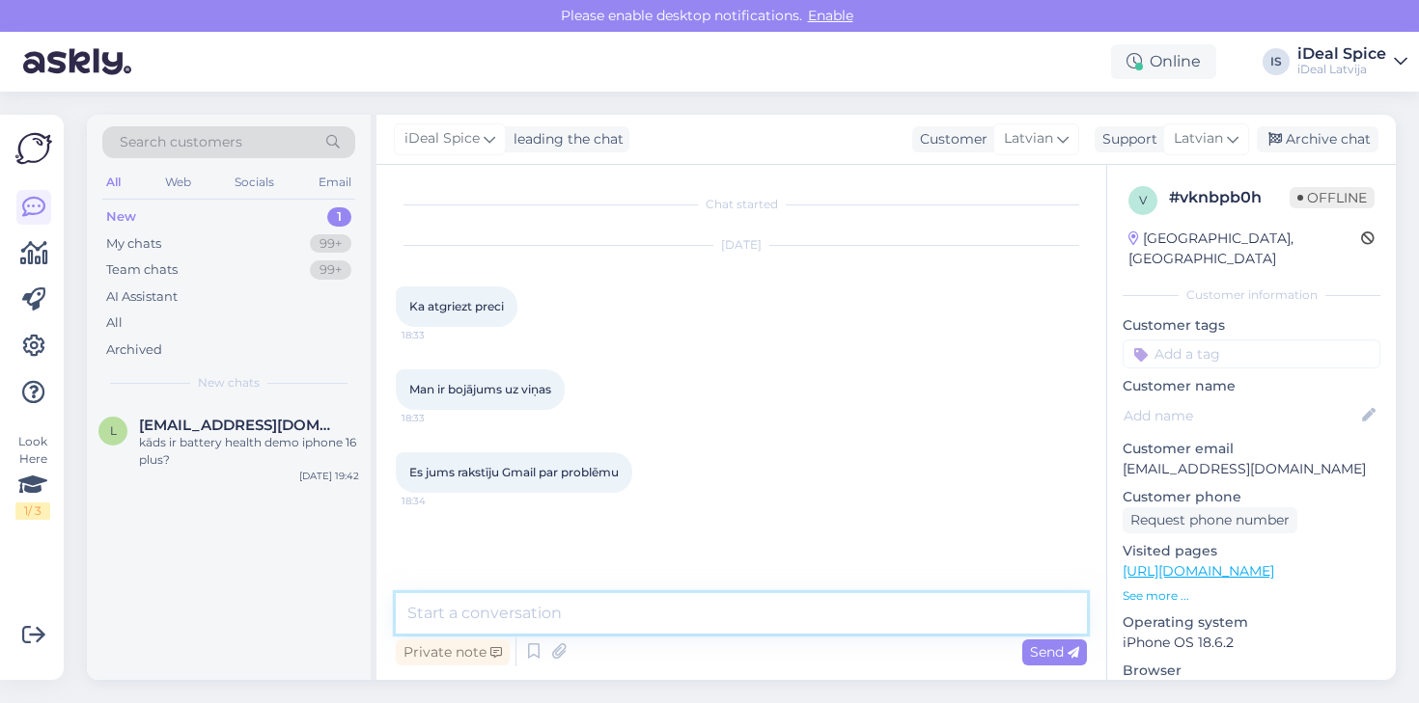
click at [709, 607] on textarea at bounding box center [741, 613] width 691 height 41
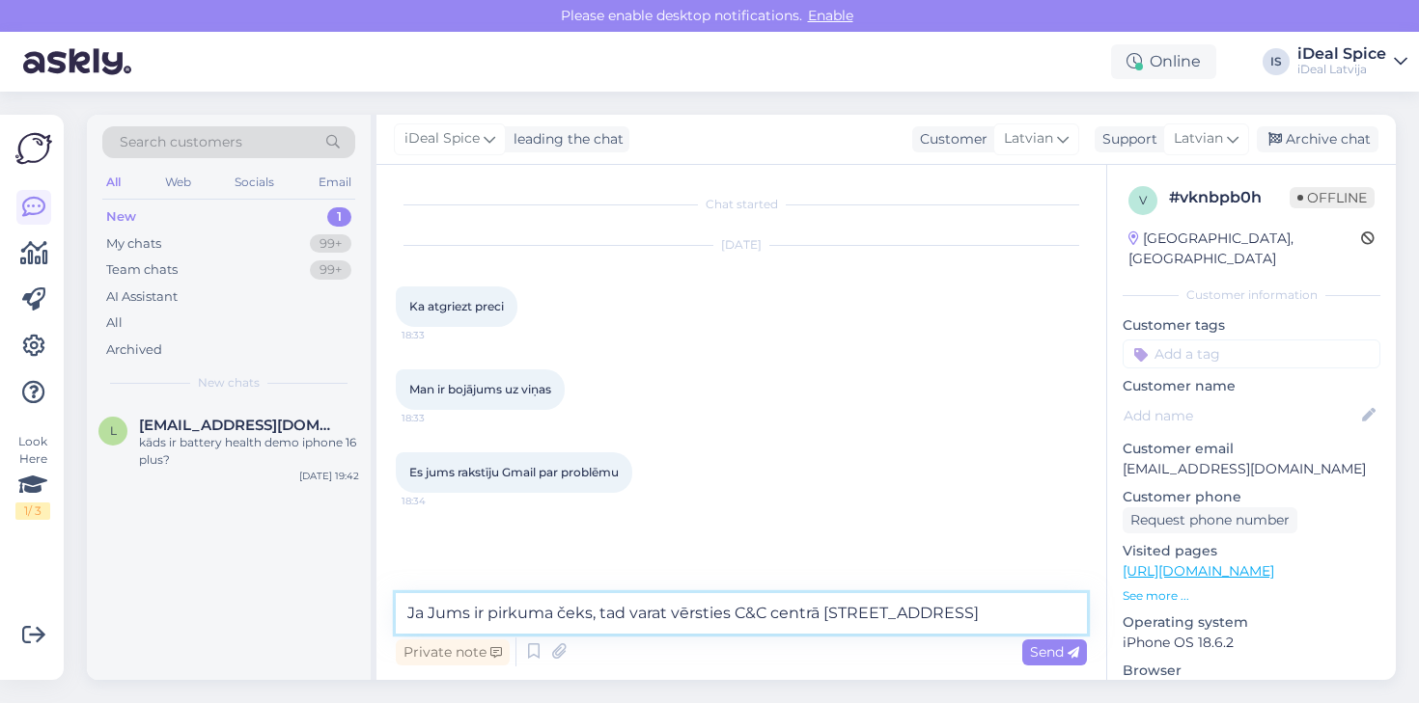
click at [628, 612] on textarea "Ja Jums ir pirkuma čeks, tad varat vērsties C&C centrā [STREET_ADDRESS]" at bounding box center [741, 613] width 691 height 41
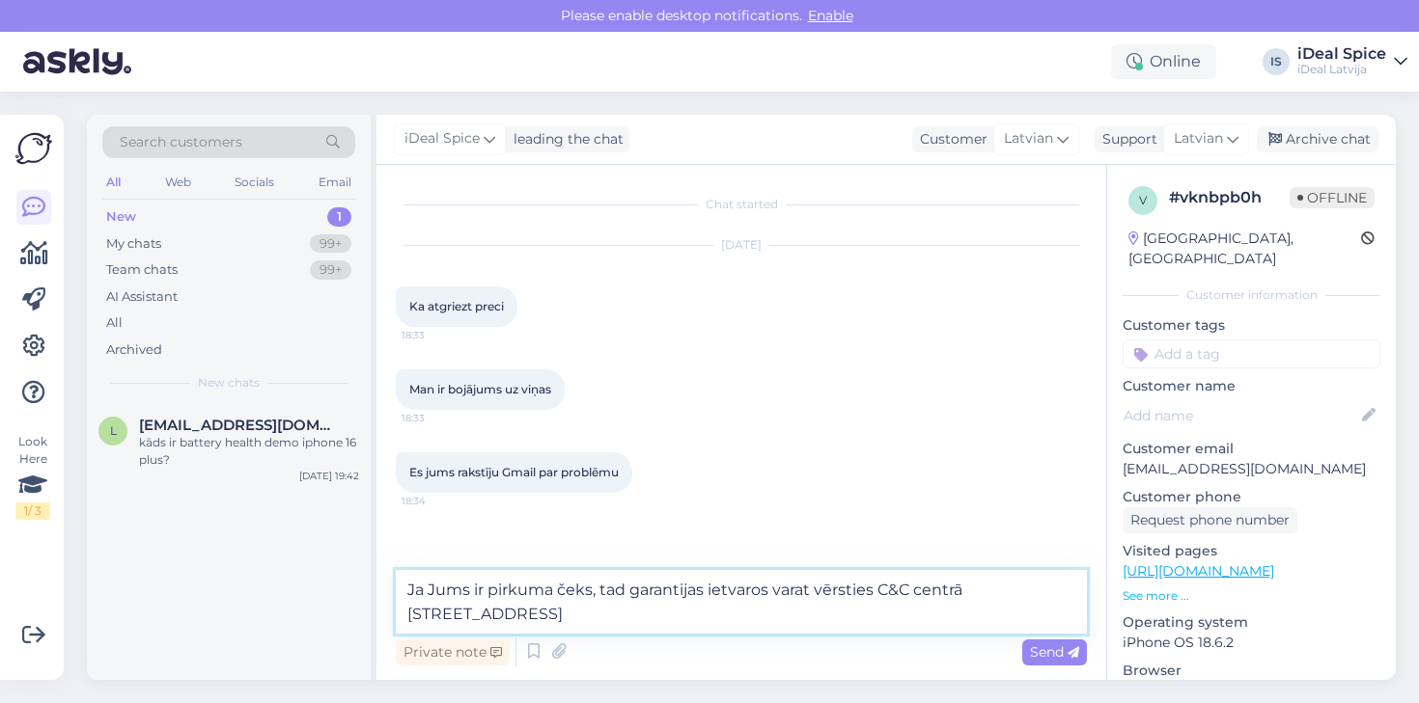
click at [519, 624] on textarea "Ja Jums ir pirkuma čeks, tad garantijas ietvaros varat vērsties C&C centrā [STR…" at bounding box center [741, 602] width 691 height 64
click at [404, 586] on textarea "Ja Jums ir pirkuma čeks, tad garantijas ietvaros varat vērsties C&C centrā [STR…" at bounding box center [741, 602] width 691 height 64
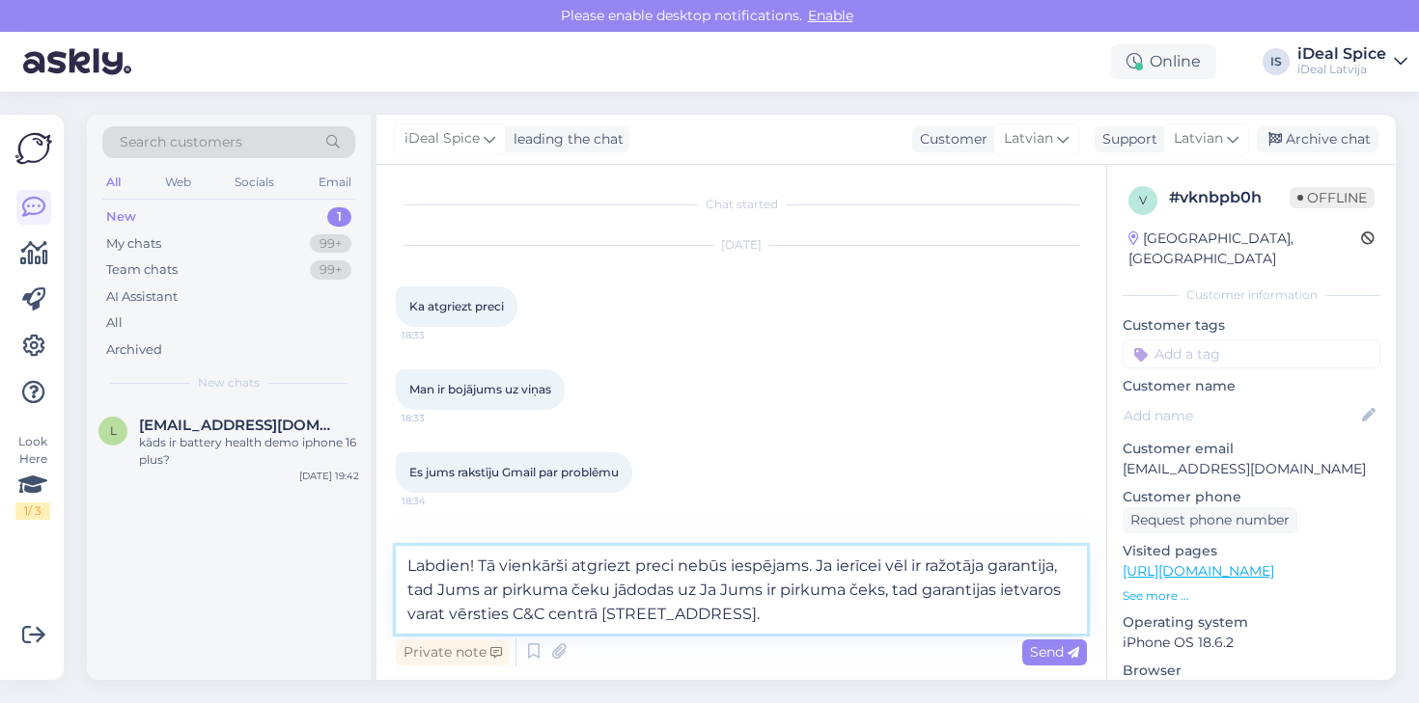
click at [737, 615] on textarea "Labdien! Tā vienkārši atgriezt preci nebūs iespējams. Ja ierīcei vēl ir ražotāj…" at bounding box center [741, 590] width 691 height 88
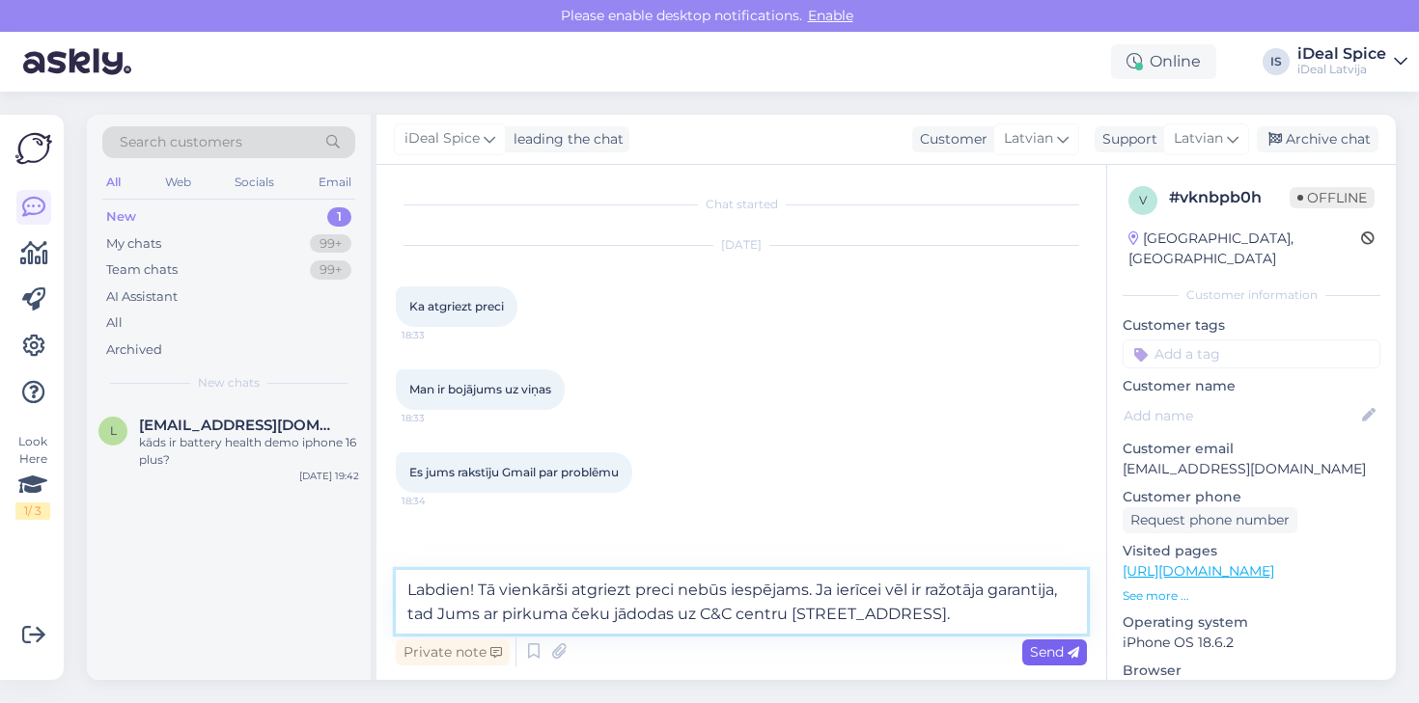
type textarea "Labdien! Tā vienkārši atgriezt preci nebūs iespējams. Ja ierīcei vēl ir ražotāj…"
click at [1057, 647] on span "Send" at bounding box center [1054, 652] width 49 height 17
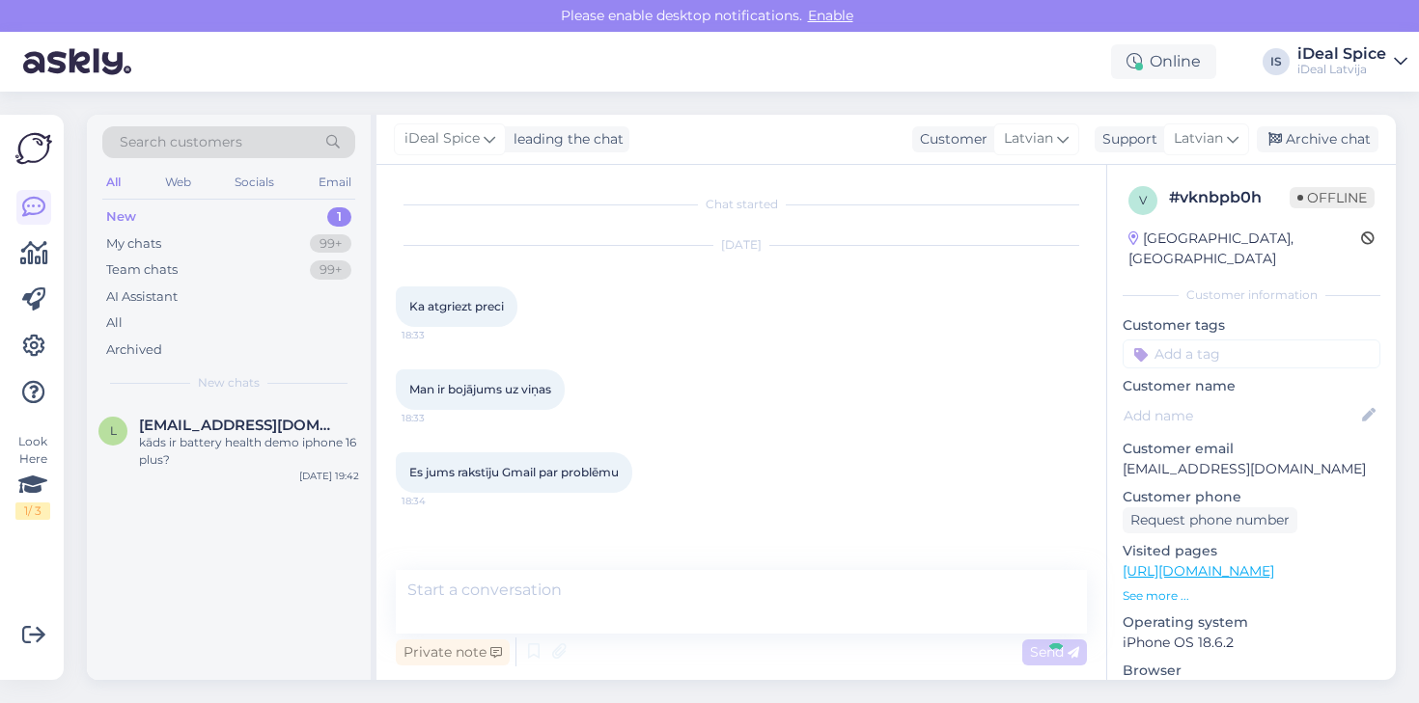
scroll to position [96, 0]
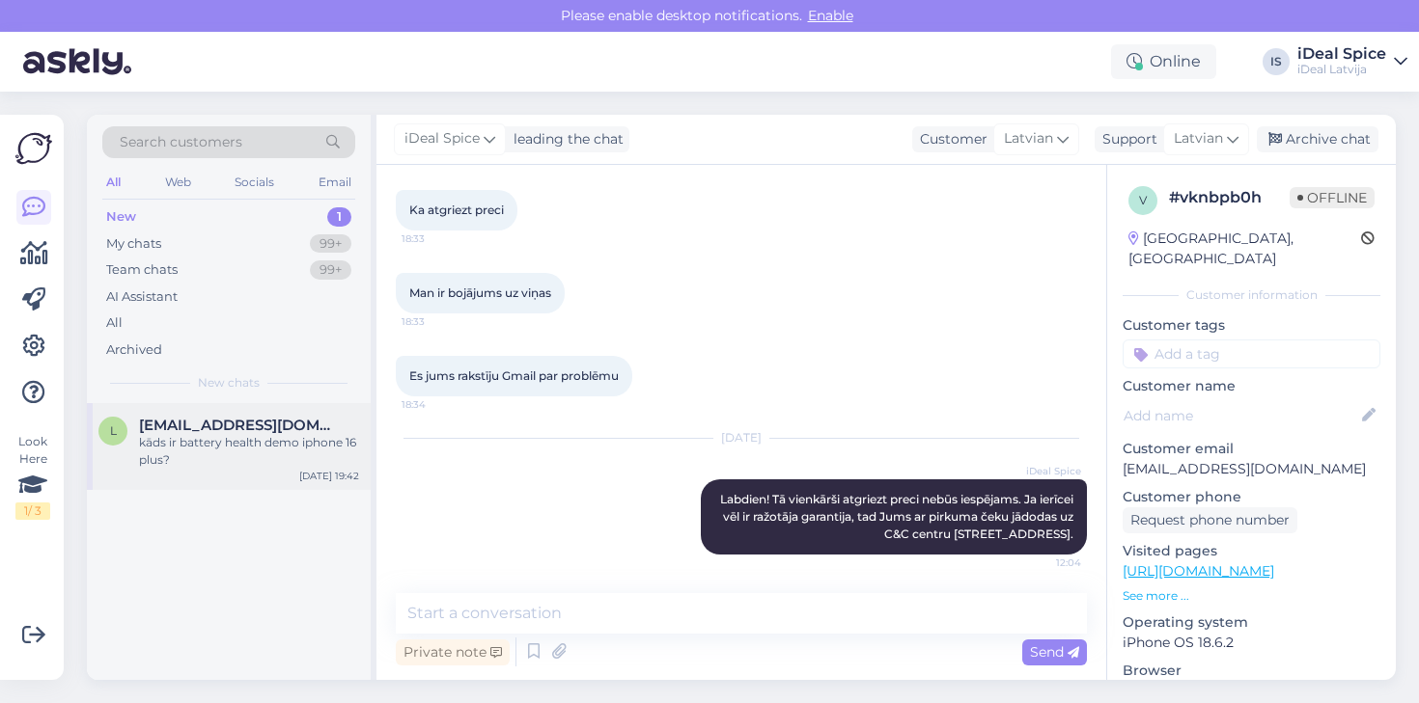
click at [289, 423] on span "[EMAIL_ADDRESS][DOMAIN_NAME]" at bounding box center [239, 425] width 201 height 17
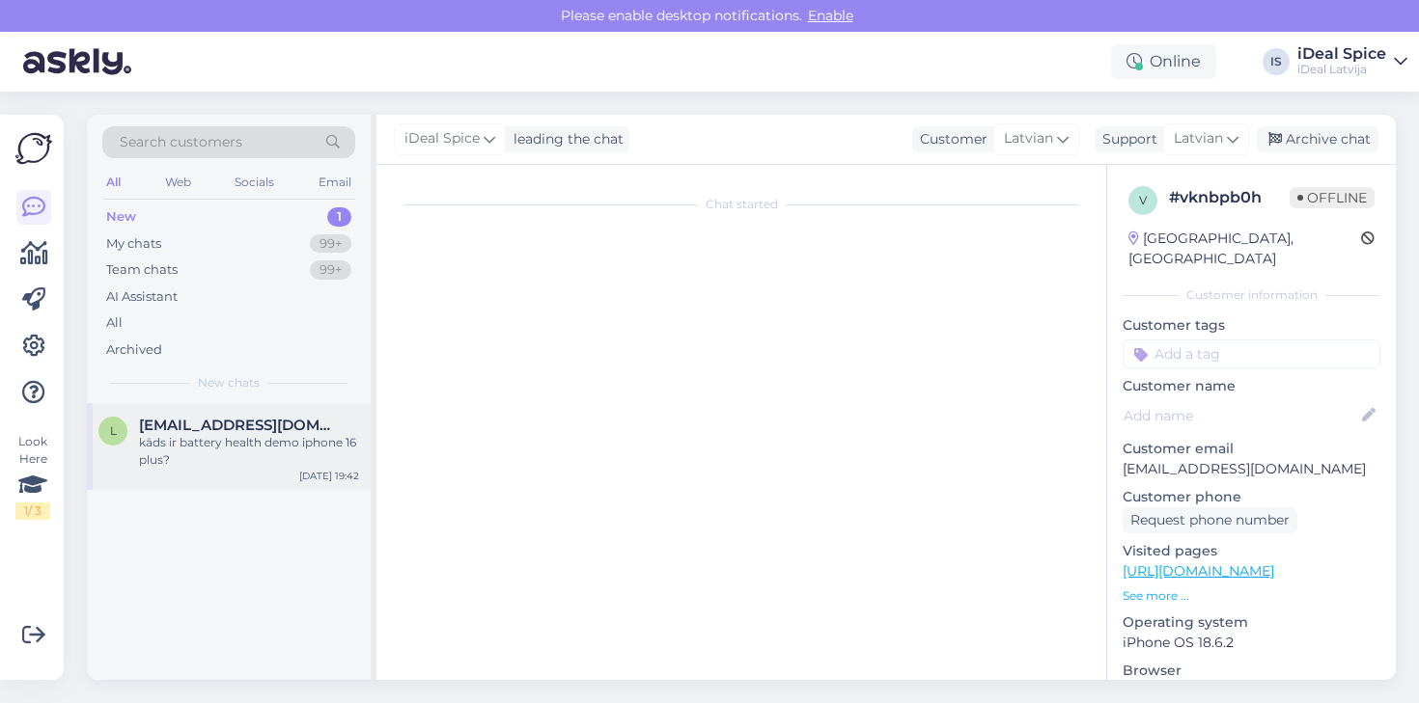
scroll to position [0, 0]
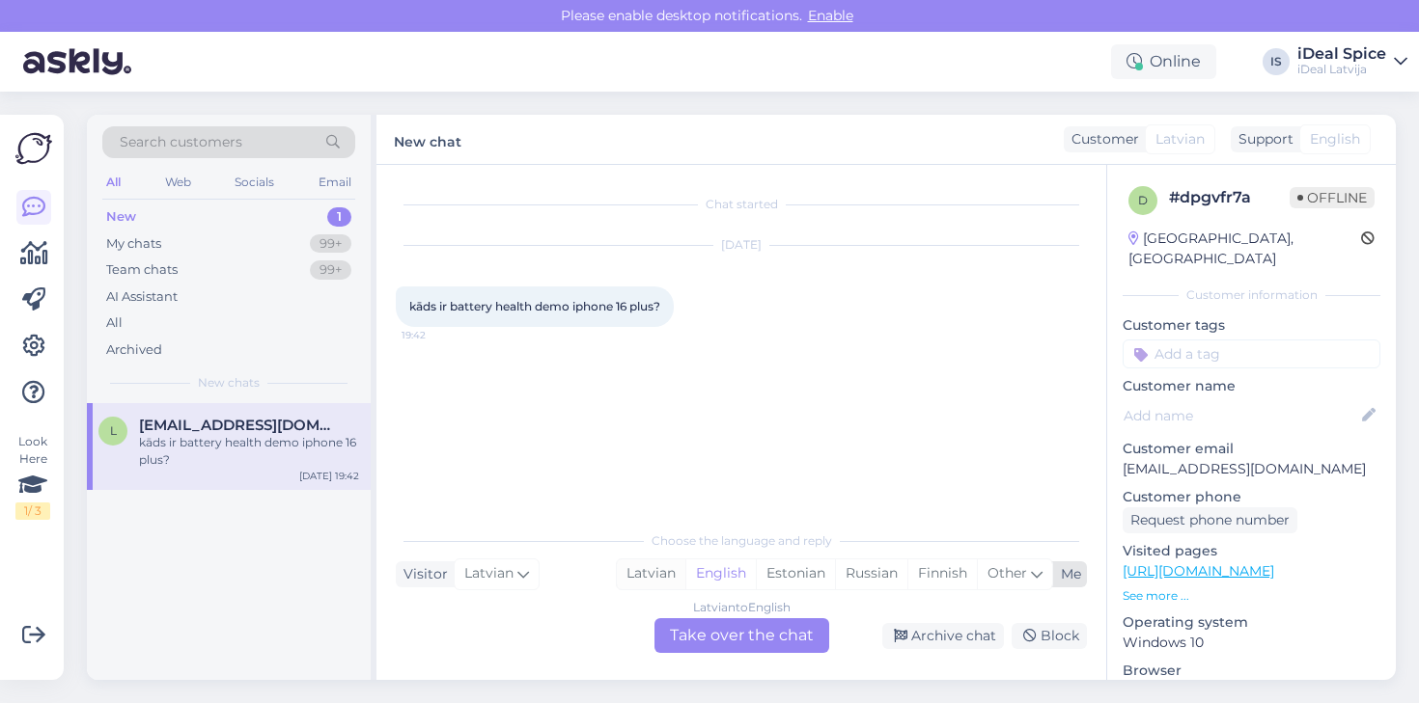
click at [671, 583] on div "Latvian" at bounding box center [651, 574] width 69 height 29
click at [688, 647] on div "Latvian to Latvian Take over the chat" at bounding box center [741, 636] width 175 height 35
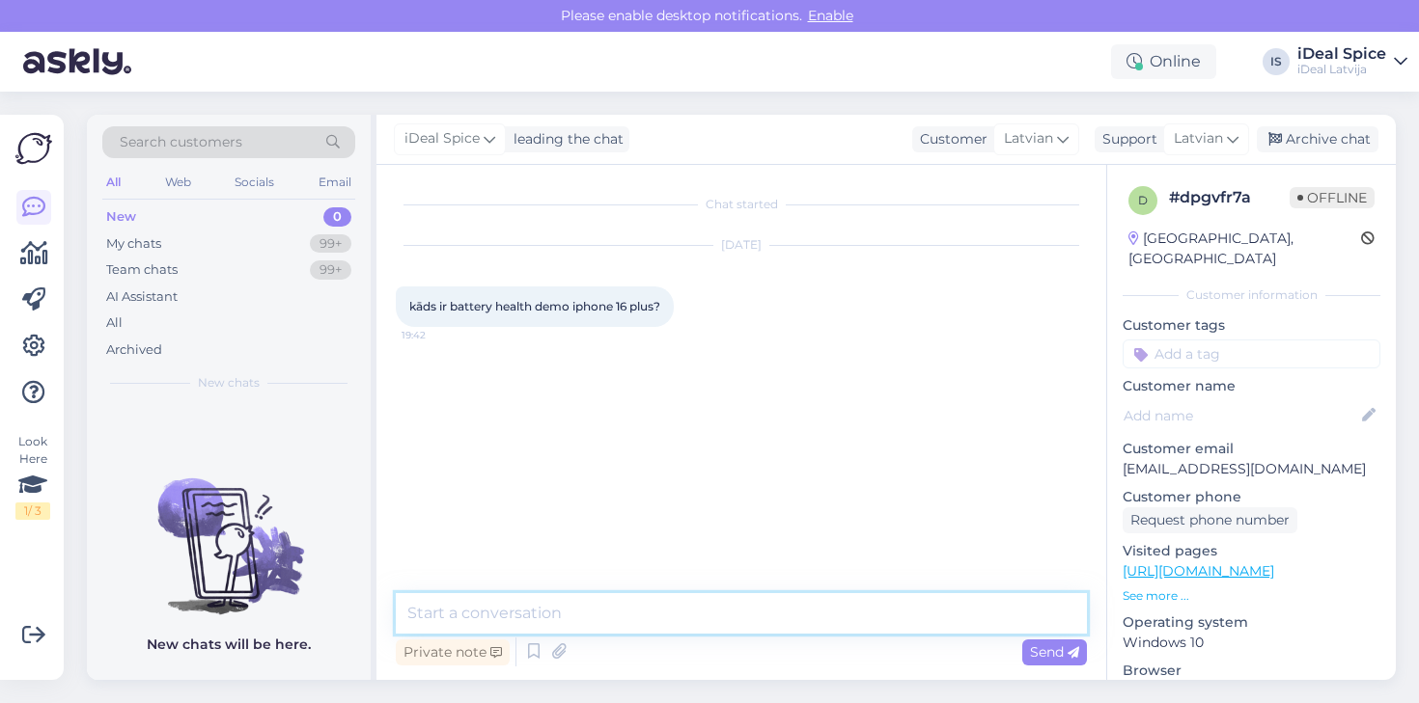
click at [686, 620] on textarea at bounding box center [741, 613] width 691 height 41
type textarea "P"
type textarea "L"
type textarea "P"
type textarea "I"
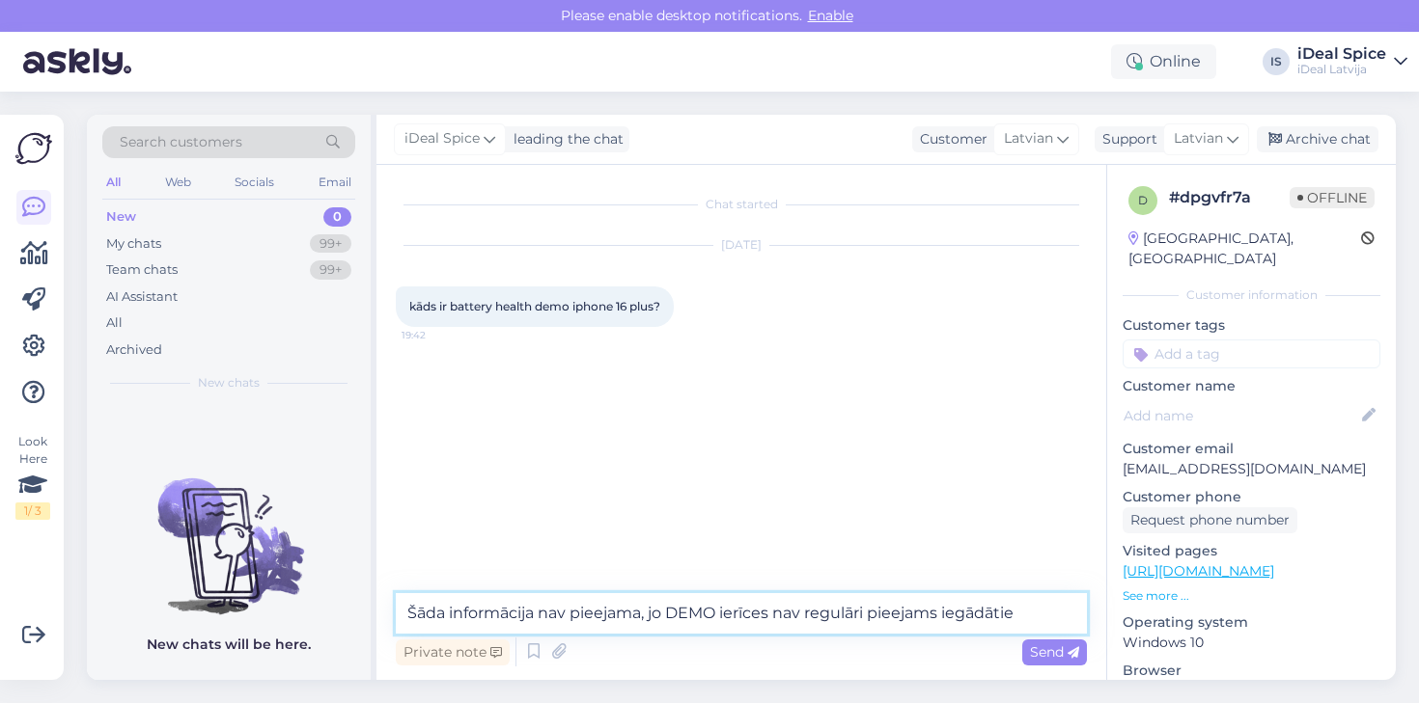
type textarea "Šāda informācija nav pieejama, jo DEMO ierīces nav regulāri pieejams iegādāties"
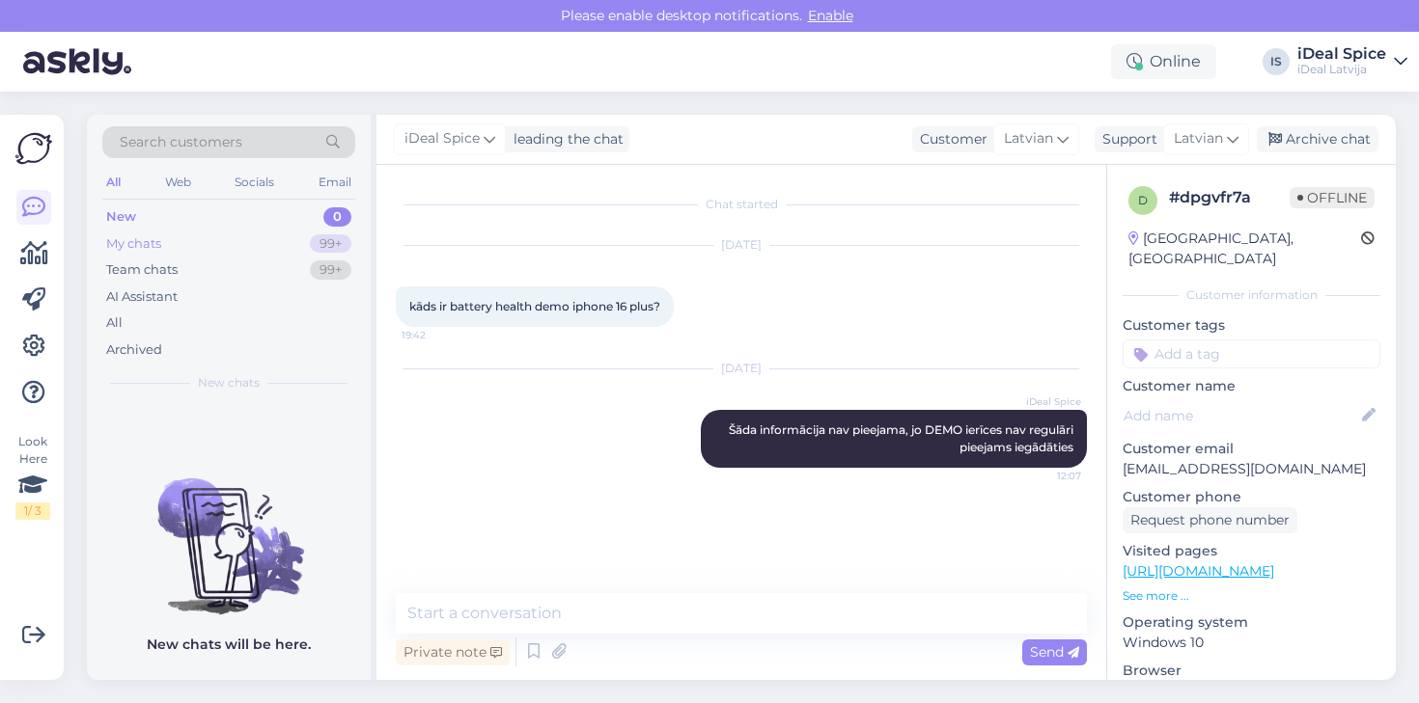
click at [250, 247] on div "My chats 99+" at bounding box center [228, 244] width 253 height 27
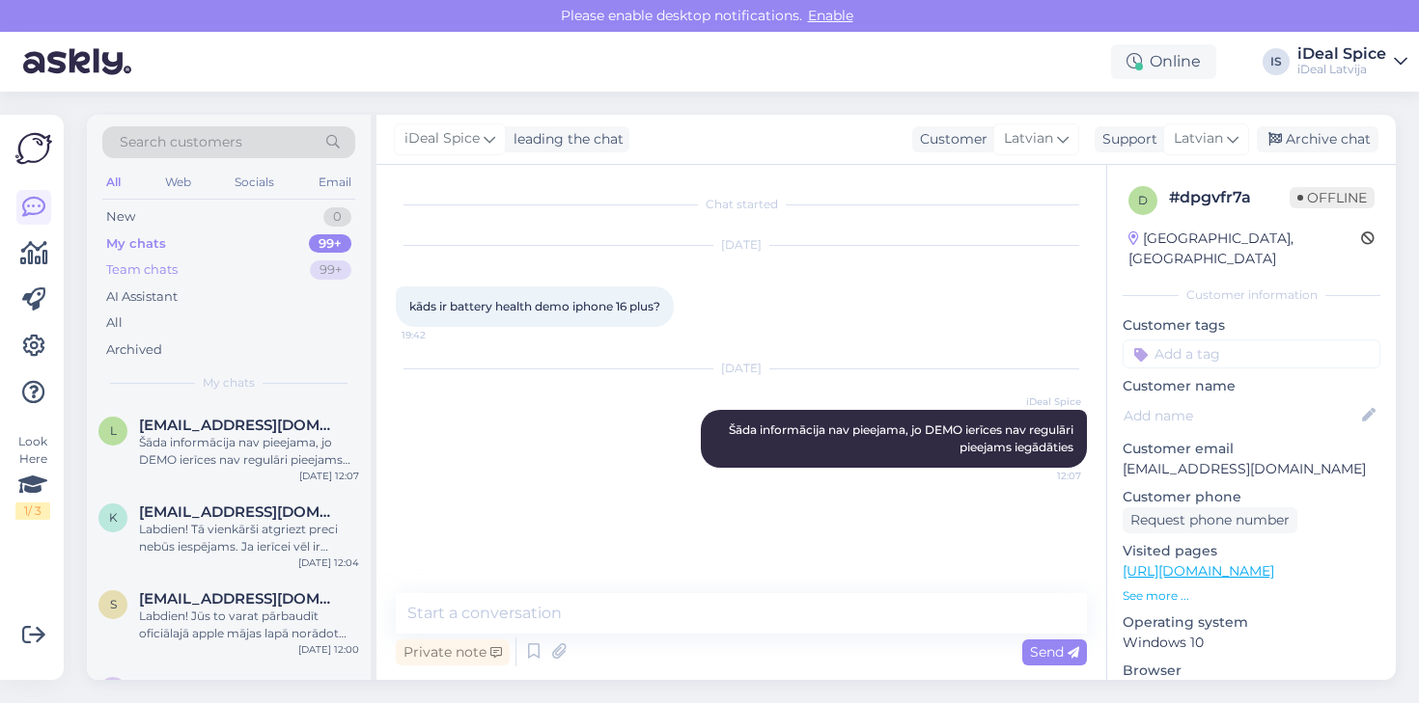
click at [220, 270] on div "Team chats 99+" at bounding box center [228, 270] width 253 height 27
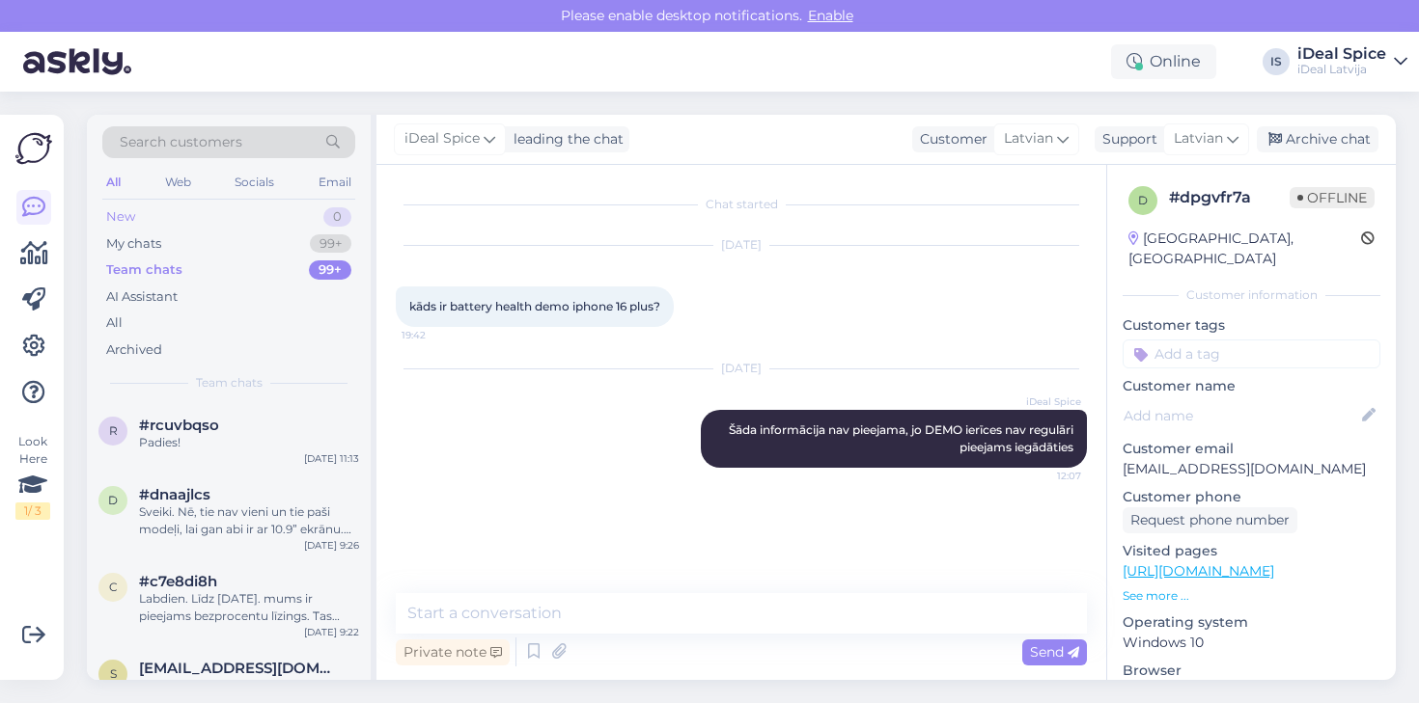
click at [225, 218] on div "New 0" at bounding box center [228, 217] width 253 height 27
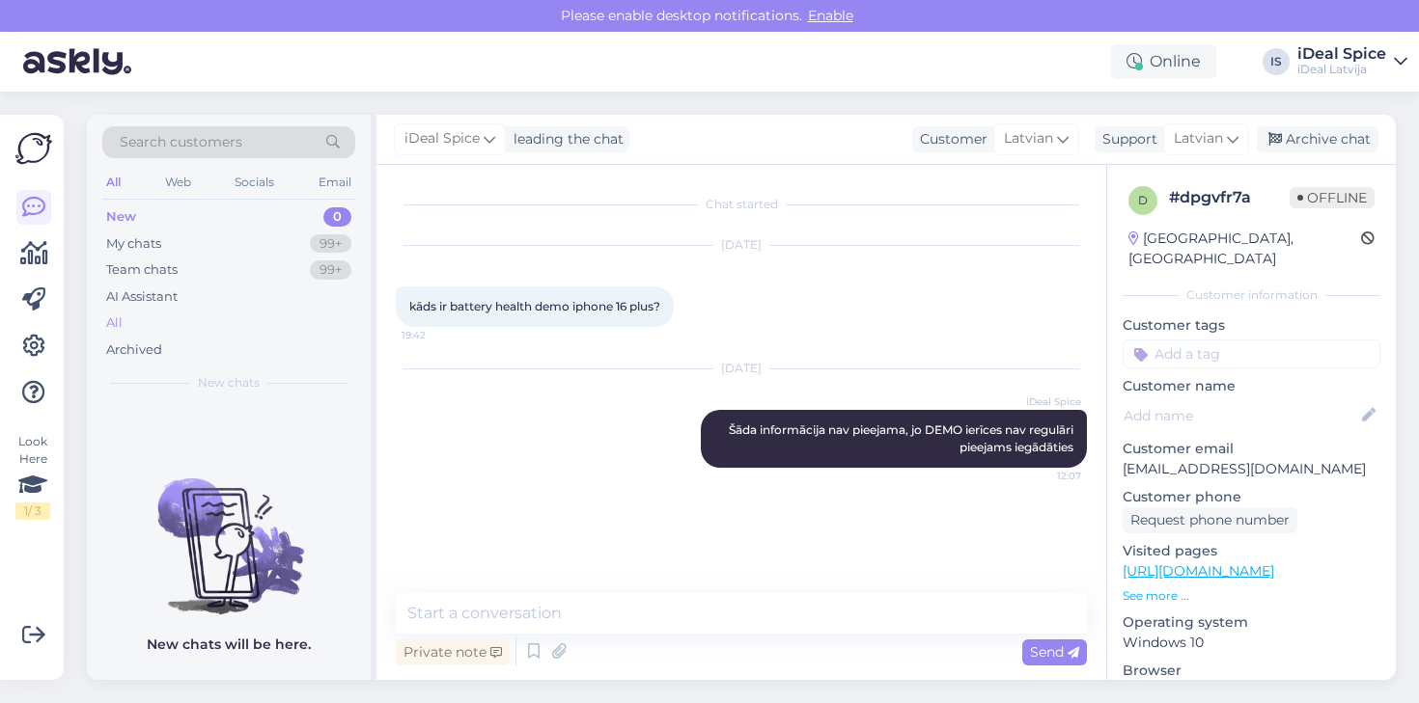
click at [145, 316] on div "All" at bounding box center [228, 323] width 253 height 27
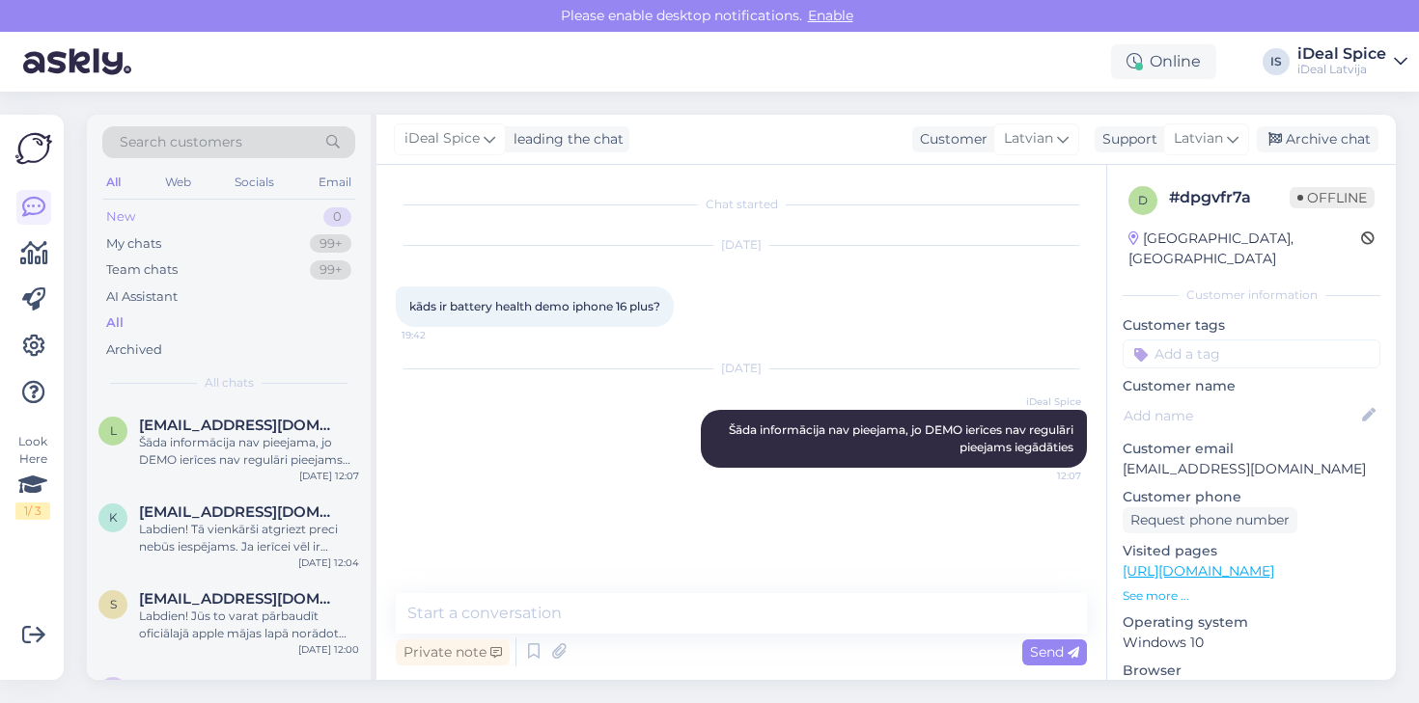
click at [195, 213] on div "New 0" at bounding box center [228, 217] width 253 height 27
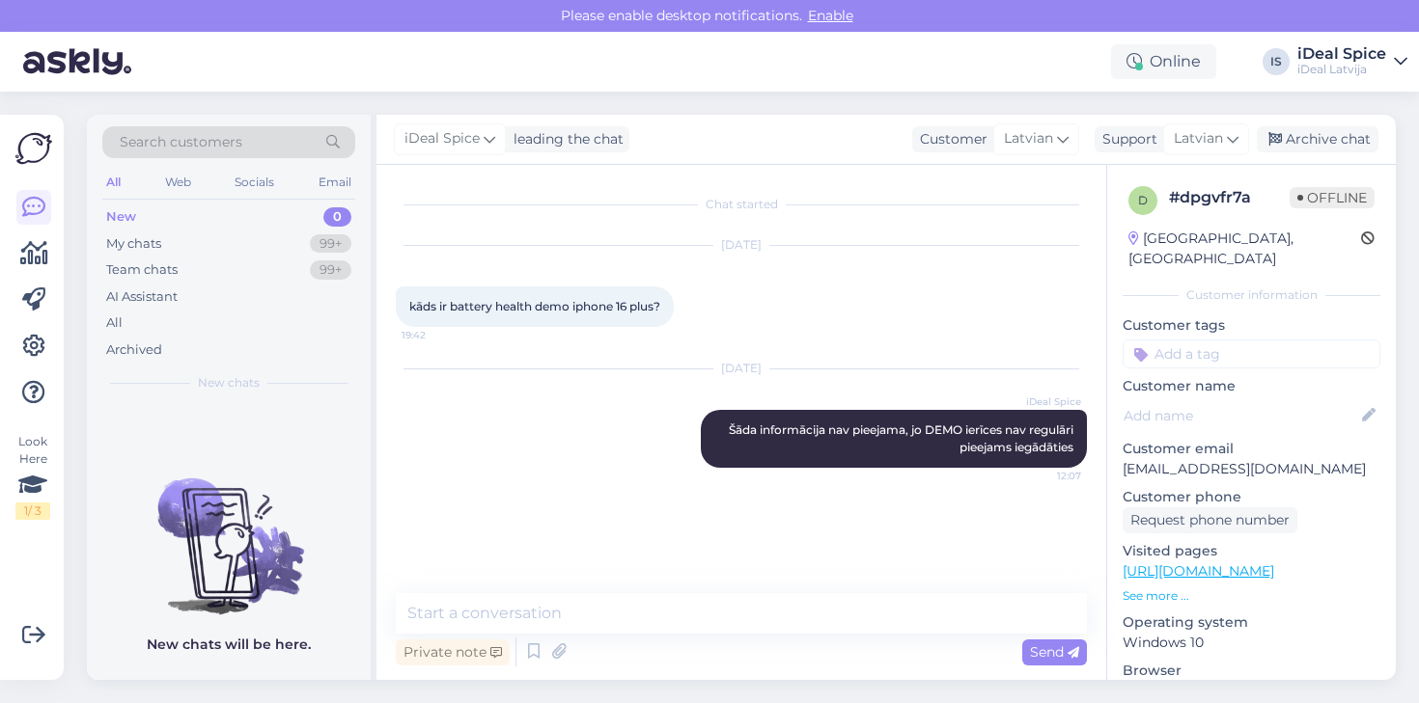
click at [214, 214] on div "New 0" at bounding box center [228, 217] width 253 height 27
click at [217, 212] on div "New 0" at bounding box center [228, 217] width 253 height 27
click at [207, 233] on div "My chats 99+" at bounding box center [228, 244] width 253 height 27
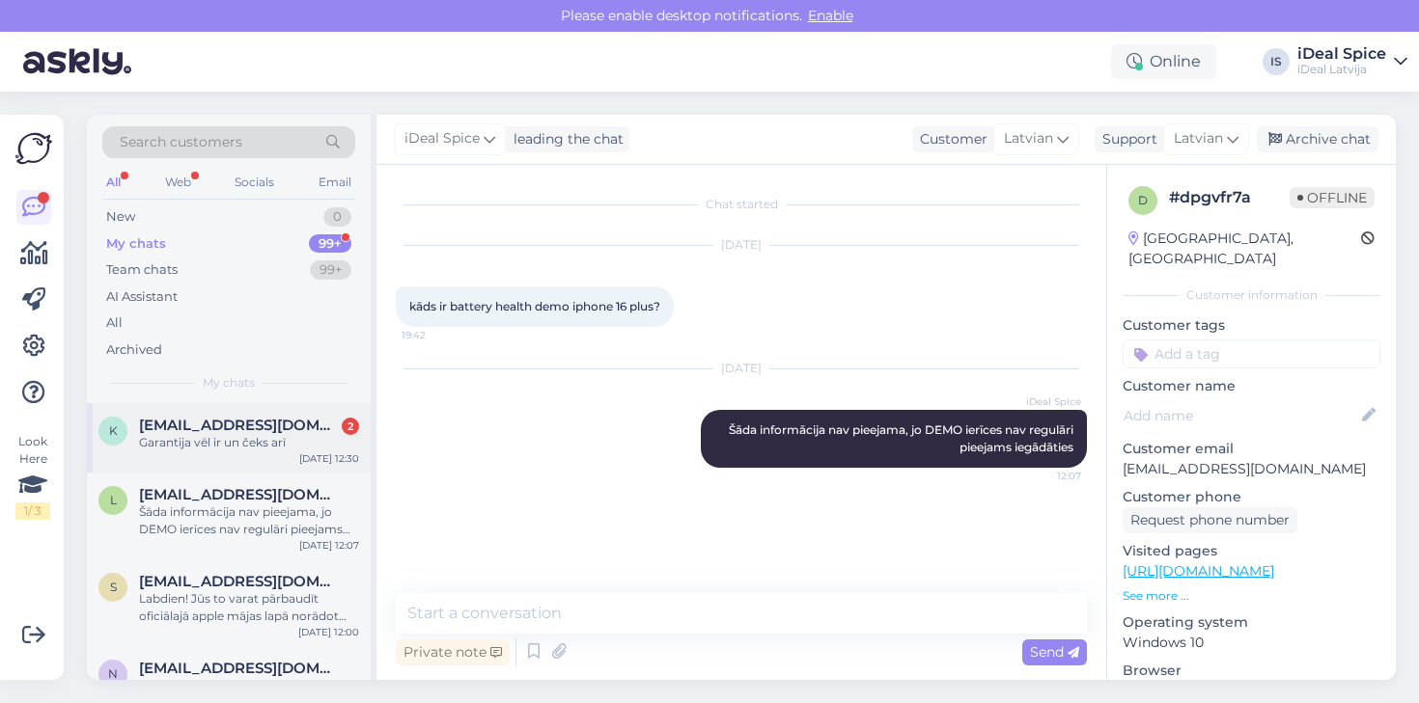
click at [244, 434] on div "Garantija vēl ir un čeks arī" at bounding box center [249, 442] width 220 height 17
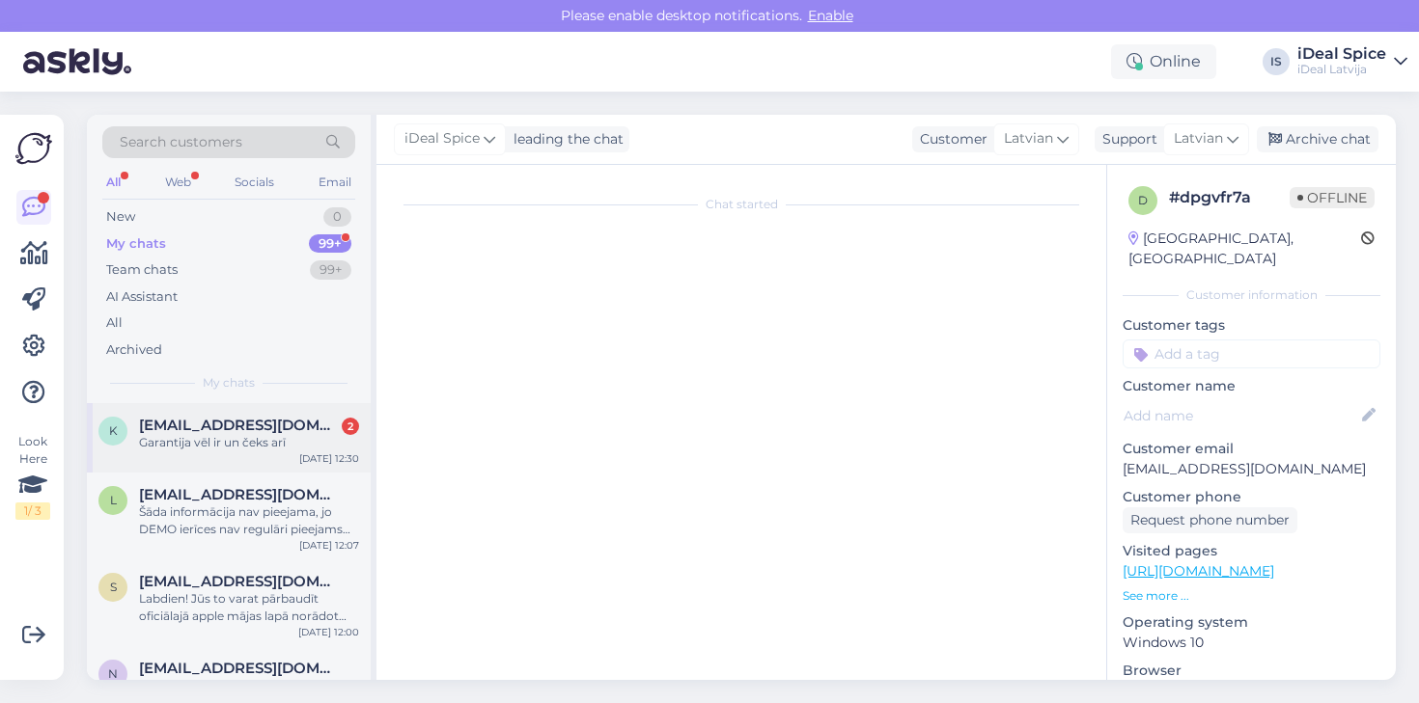
click at [270, 441] on div "Garantija vēl ir un čeks arī" at bounding box center [249, 442] width 220 height 17
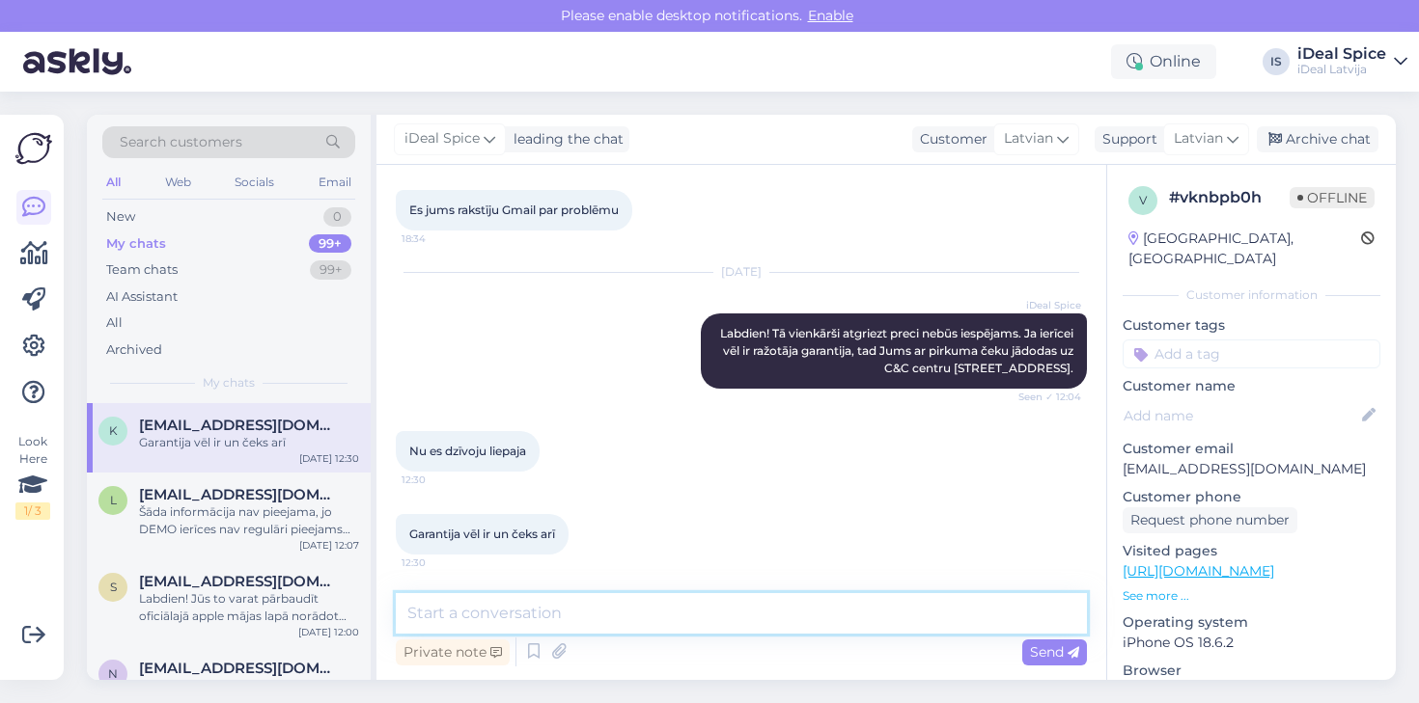
click at [470, 604] on textarea at bounding box center [741, 613] width 691 height 41
type textarea "Tad jādodas uz Brīvības 31"
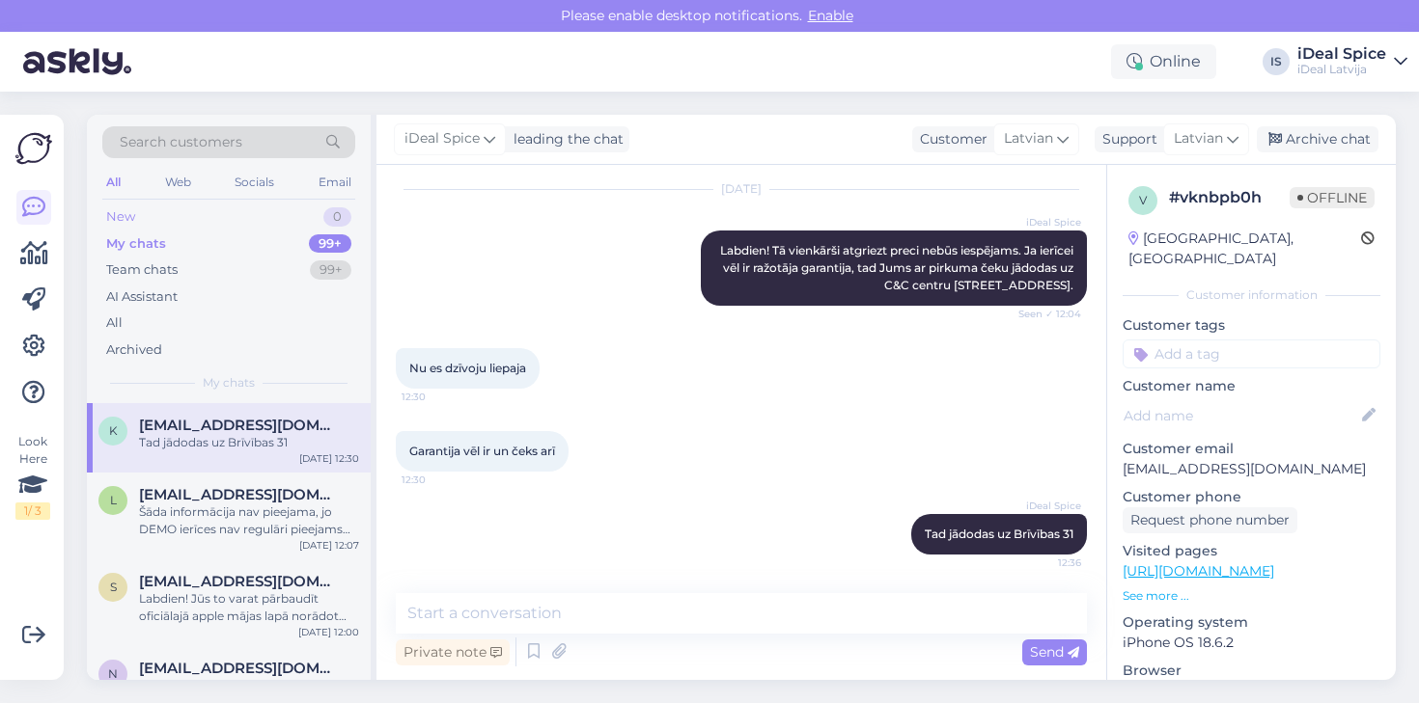
click at [160, 209] on div "New 0" at bounding box center [228, 217] width 253 height 27
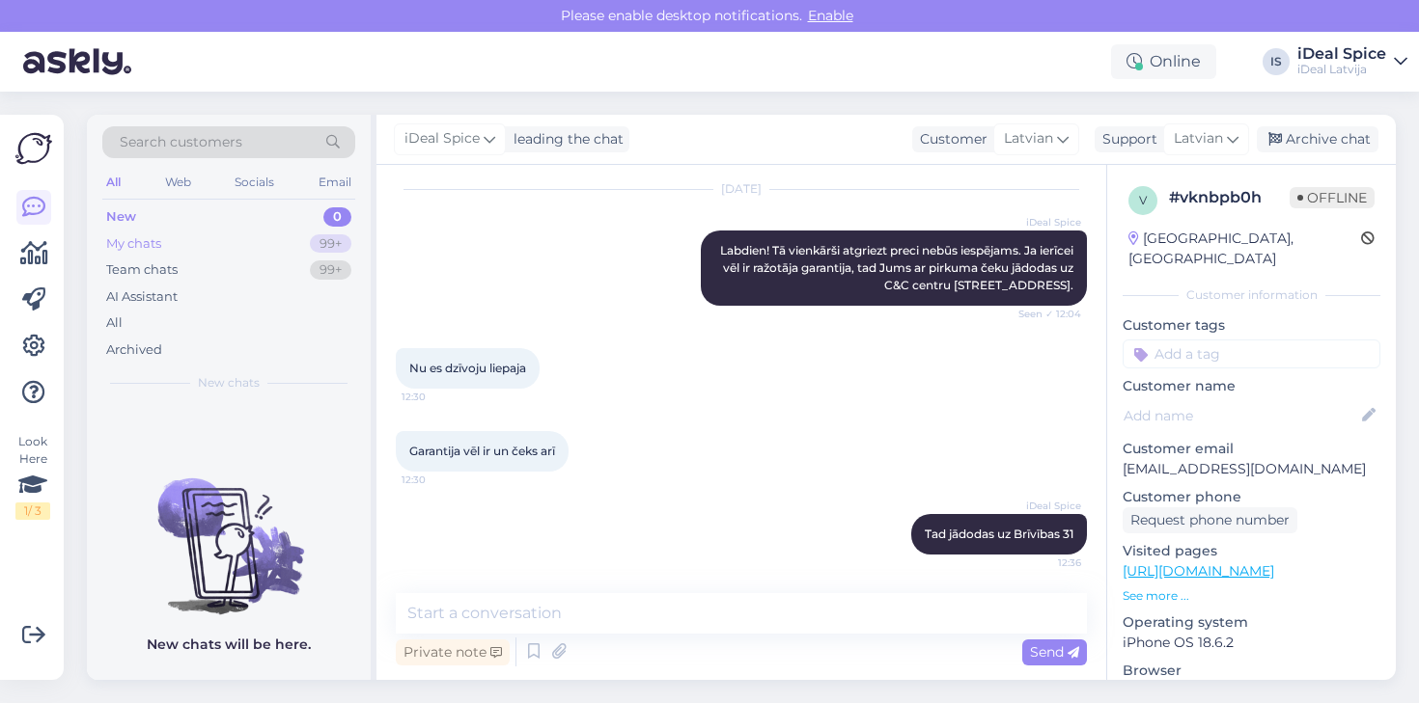
click at [160, 236] on div "My chats" at bounding box center [133, 243] width 55 height 19
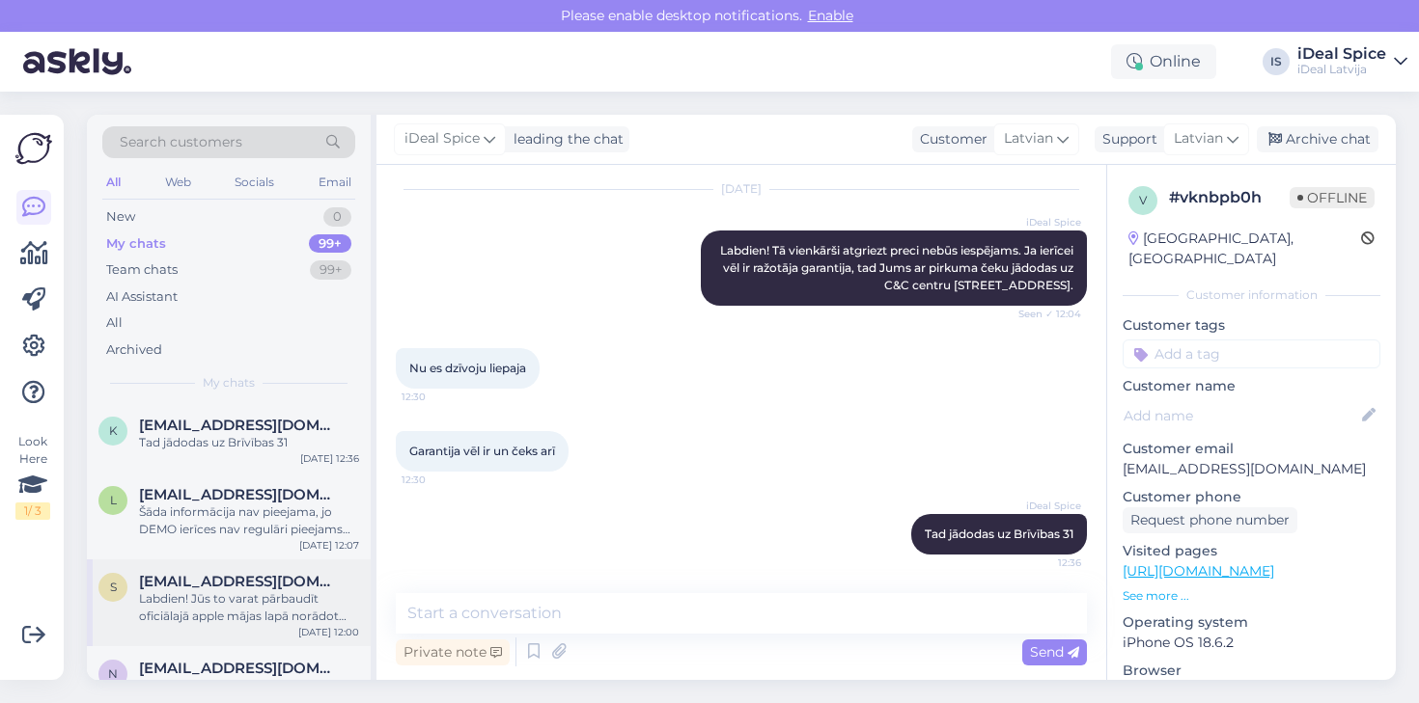
click at [188, 595] on div "Labdien! Jūs to varat pārbaudīt oficiālajā apple mājas lapā norādot sērijas num…" at bounding box center [249, 608] width 220 height 35
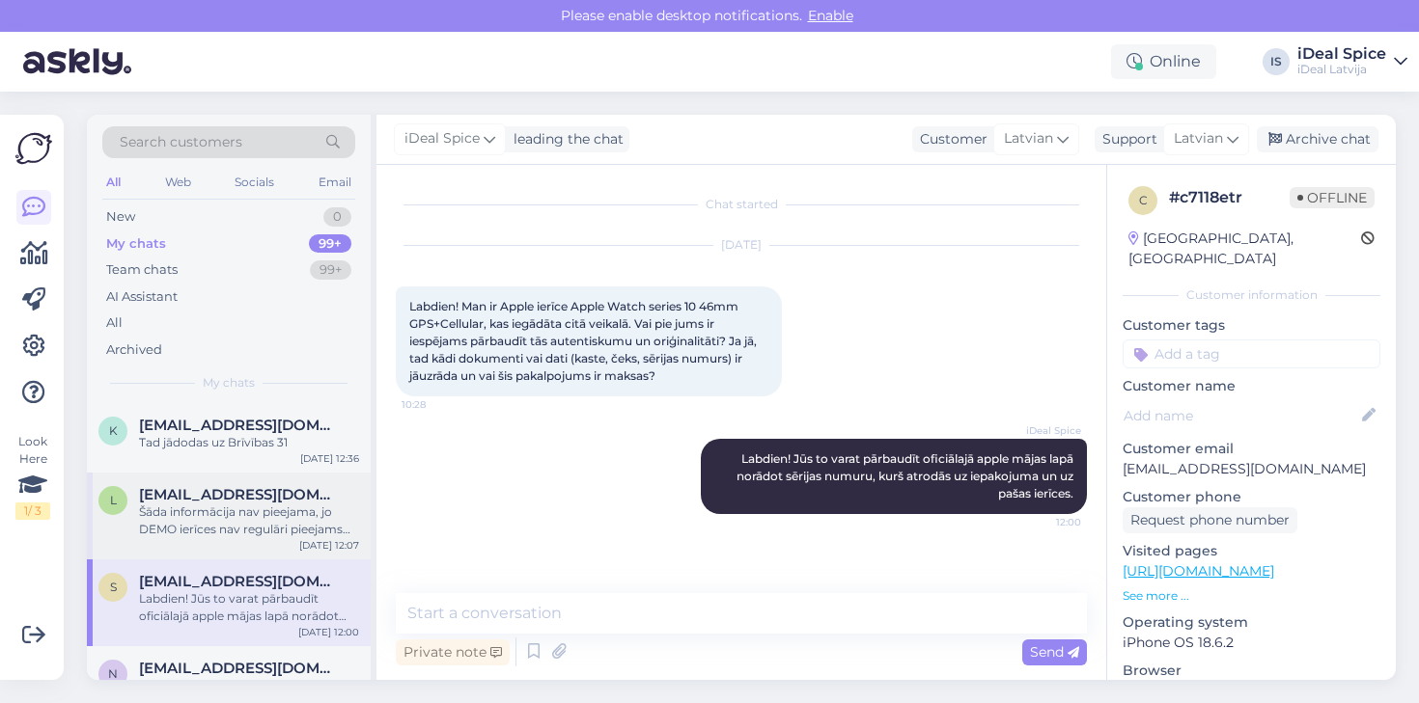
scroll to position [0, 0]
click at [118, 180] on div "All" at bounding box center [113, 182] width 22 height 25
click at [89, 69] on img at bounding box center [77, 62] width 108 height 60
click at [82, 61] on img at bounding box center [77, 62] width 108 height 60
click at [242, 443] on div "Tad jādodas uz Brīvības 31" at bounding box center [249, 442] width 220 height 17
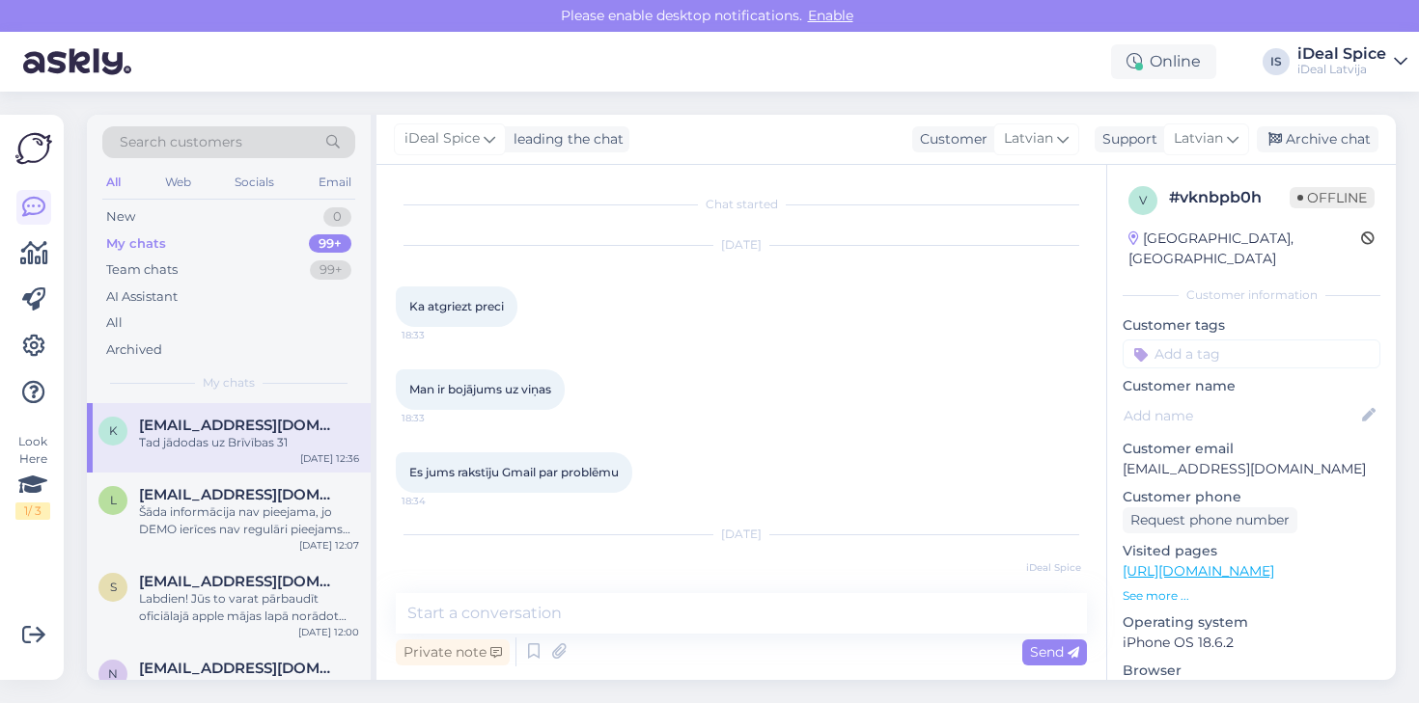
scroll to position [345, 0]
